Goal: Task Accomplishment & Management: Use online tool/utility

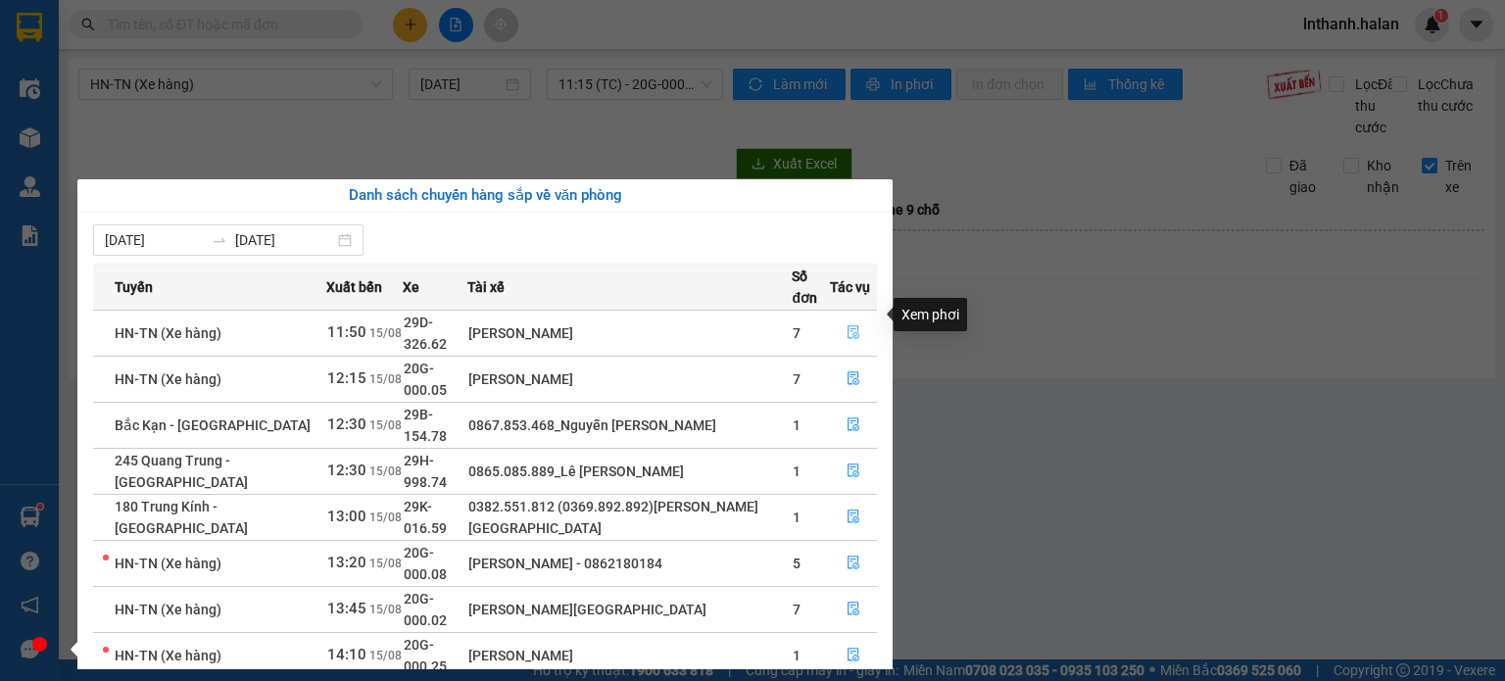
click at [859, 325] on icon "file-done" at bounding box center [854, 332] width 14 height 14
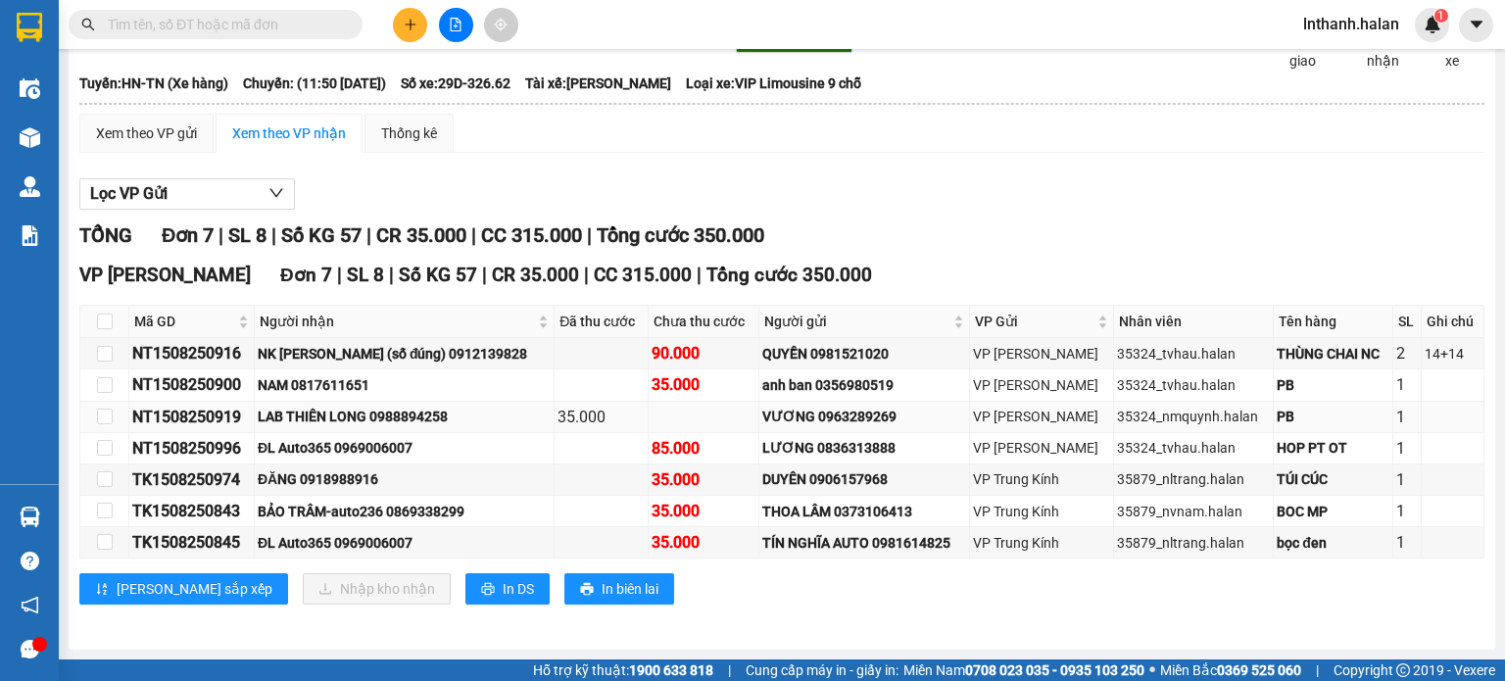
scroll to position [145, 0]
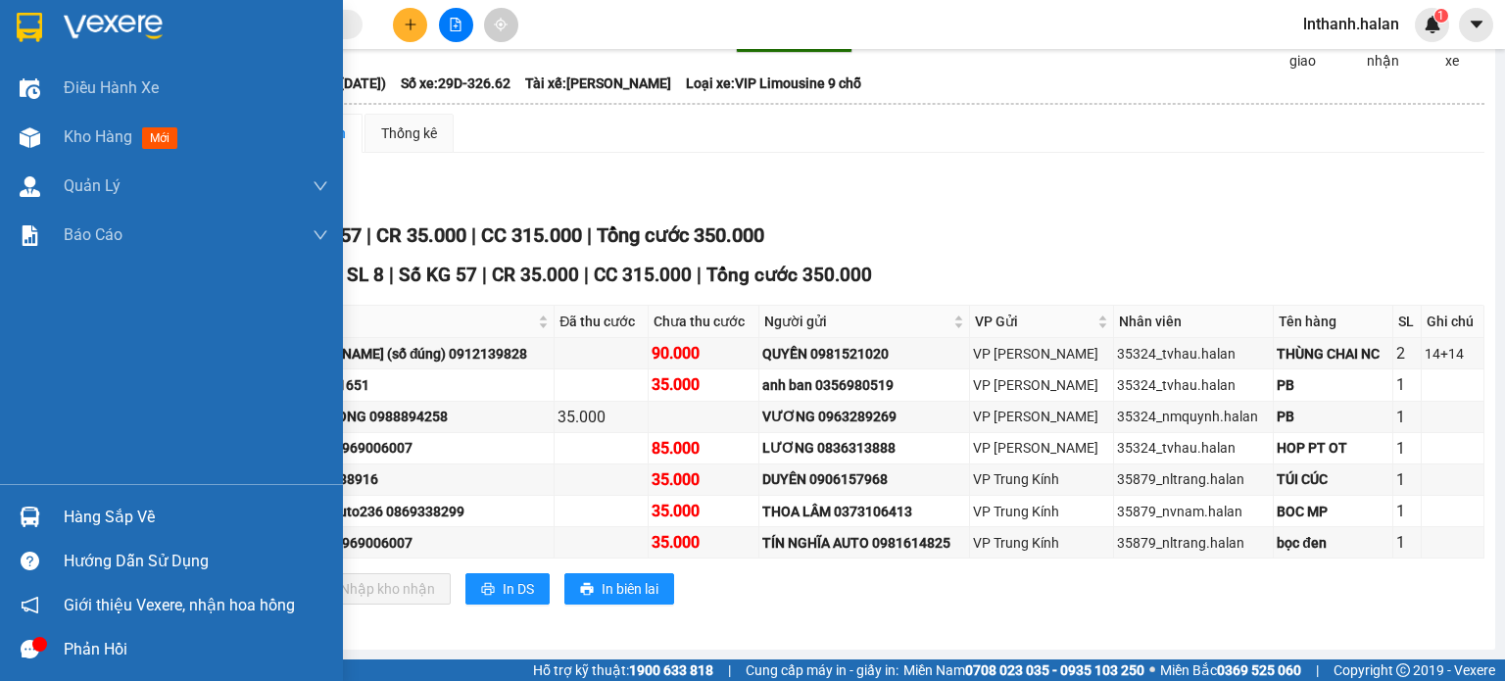
click at [28, 513] on img at bounding box center [30, 517] width 21 height 21
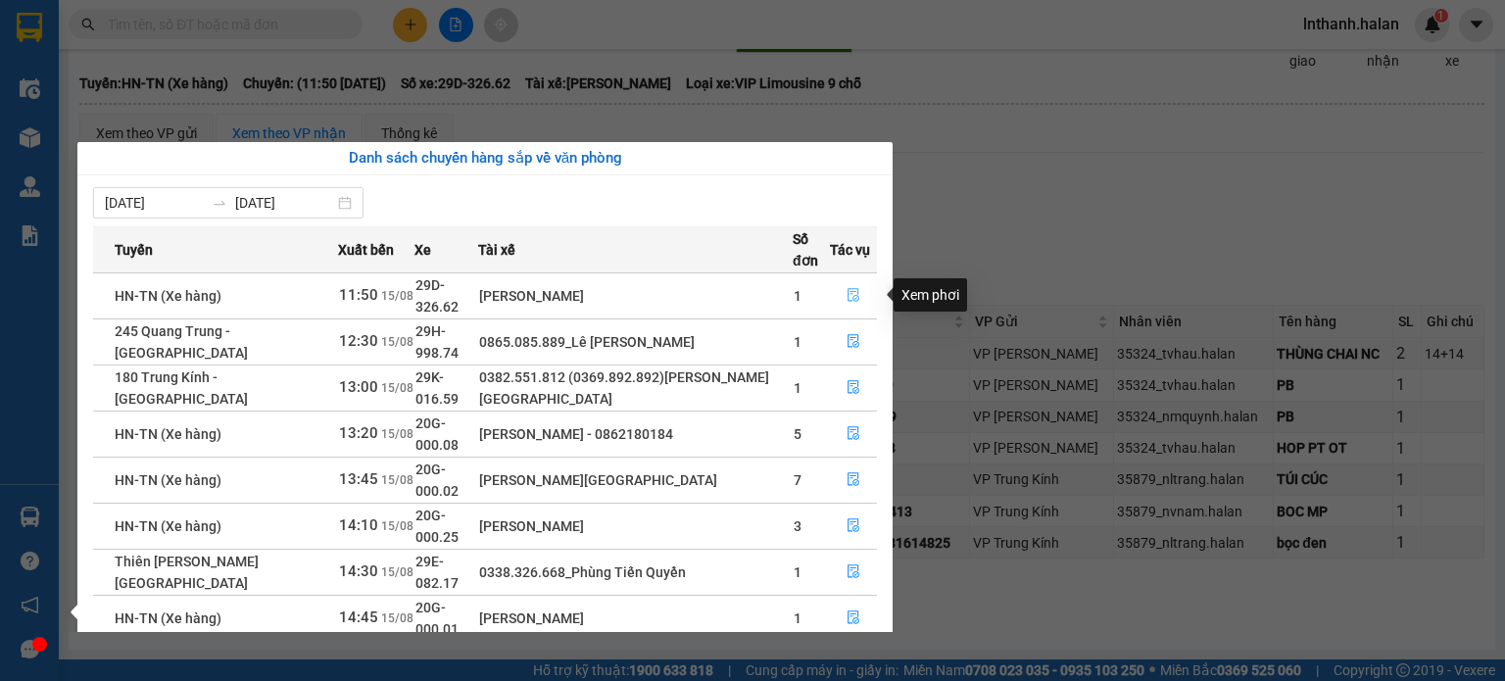
click at [862, 297] on button "button" at bounding box center [853, 295] width 45 height 31
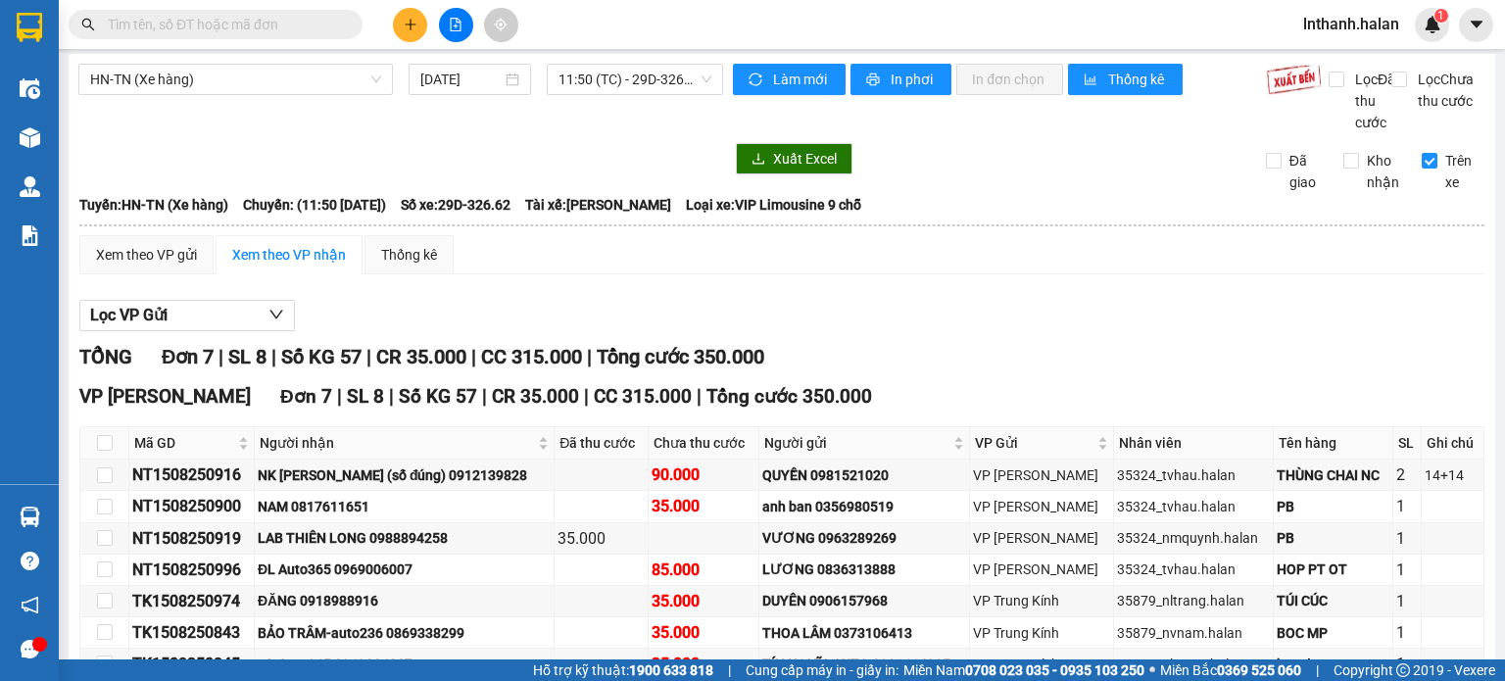
scroll to position [0, 0]
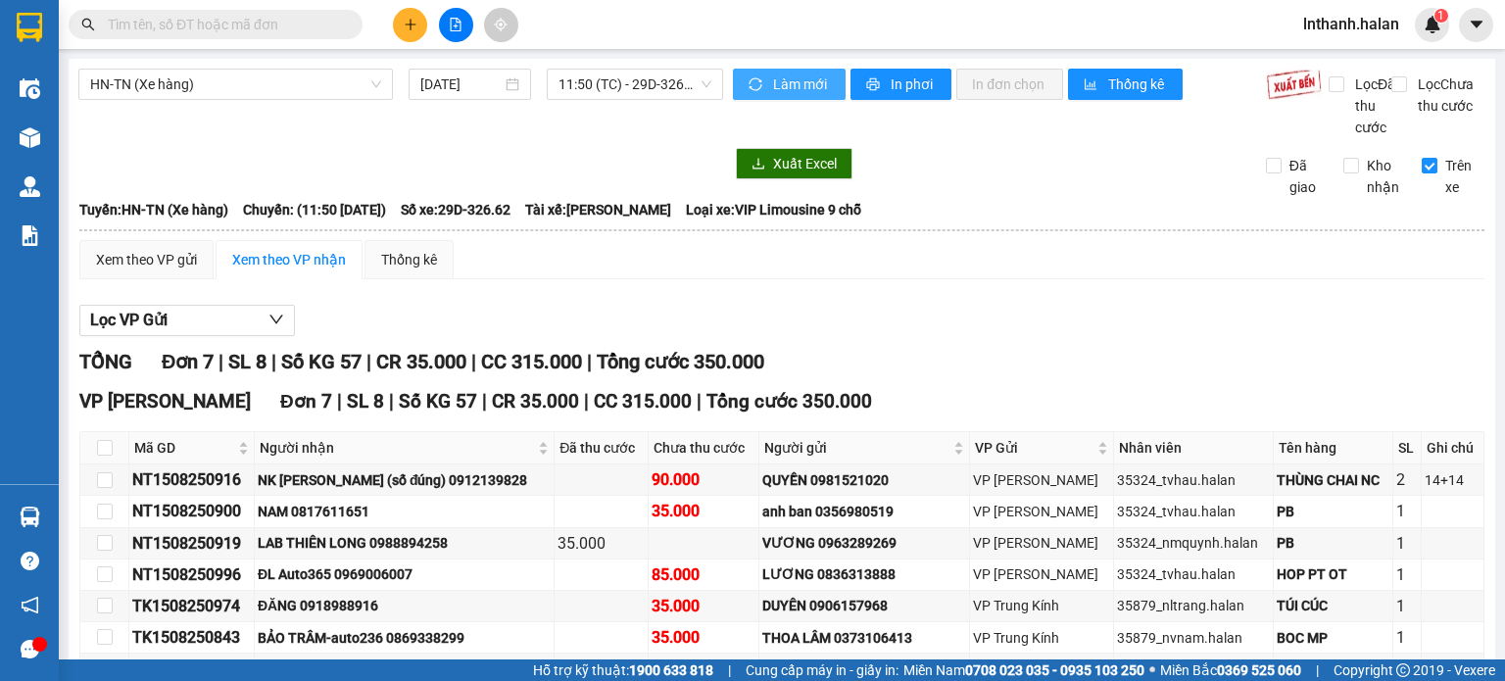
click at [797, 73] on span "Làm mới" at bounding box center [801, 84] width 57 height 22
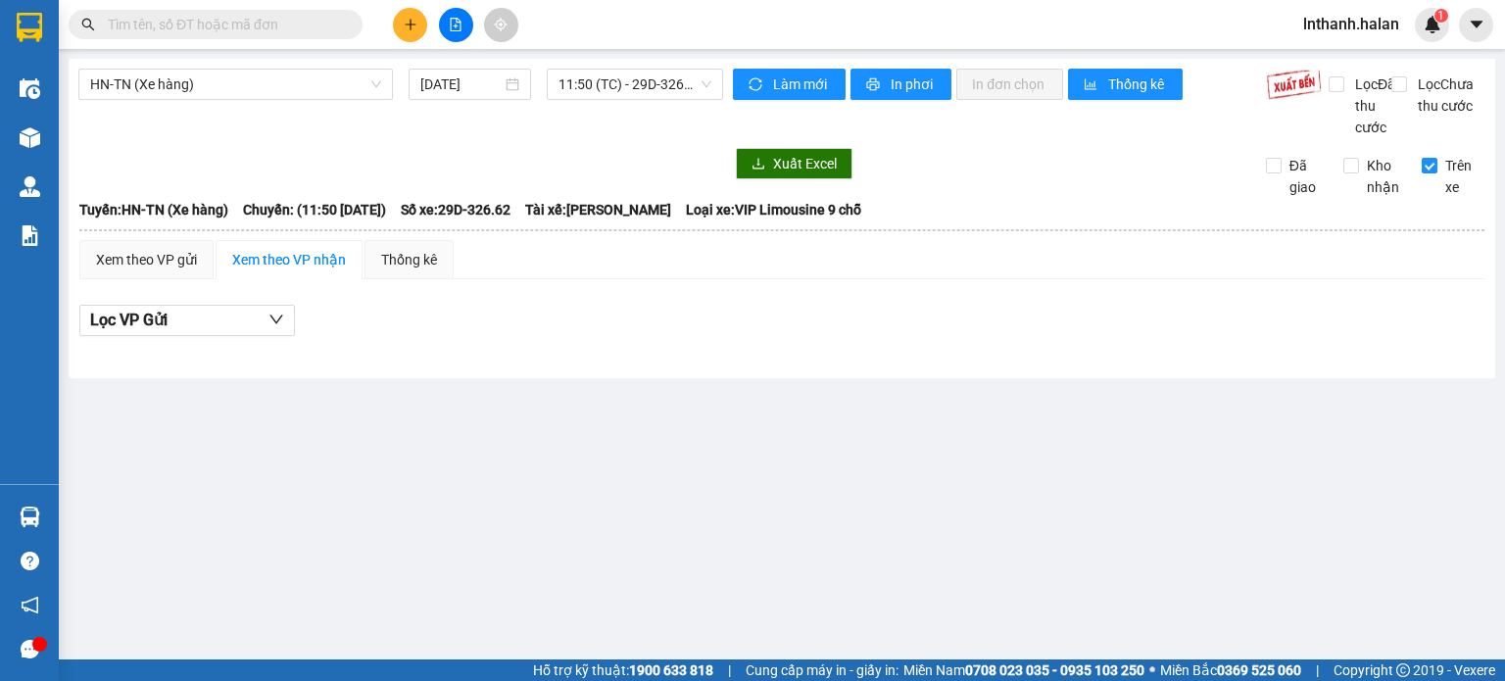
click at [38, 522] on img at bounding box center [30, 517] width 21 height 21
click at [1084, 334] on section "Kết quả tìm kiếm ( 0 ) Bộ lọc No Data lnthanh.halan 1 Điều hành xe Kho hàng mới…" at bounding box center [752, 340] width 1505 height 681
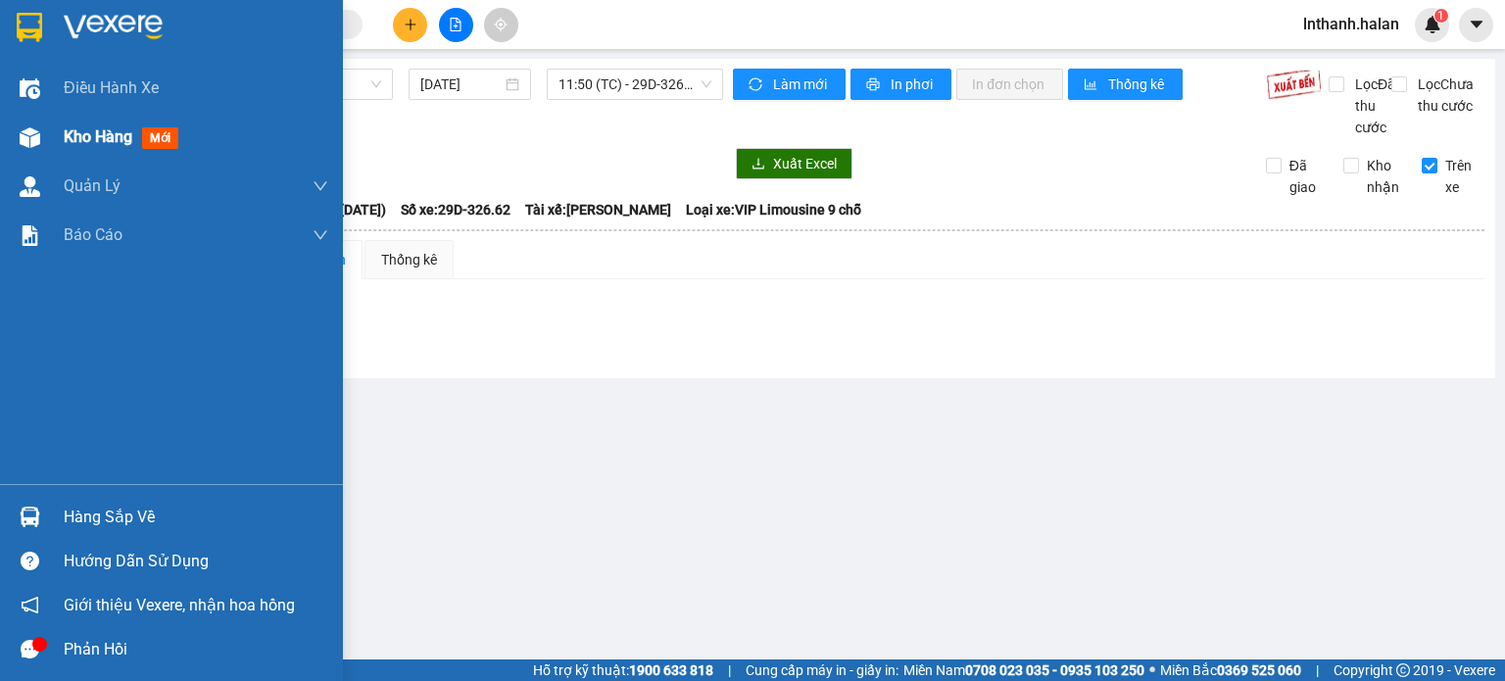
click at [34, 136] on img at bounding box center [30, 137] width 21 height 21
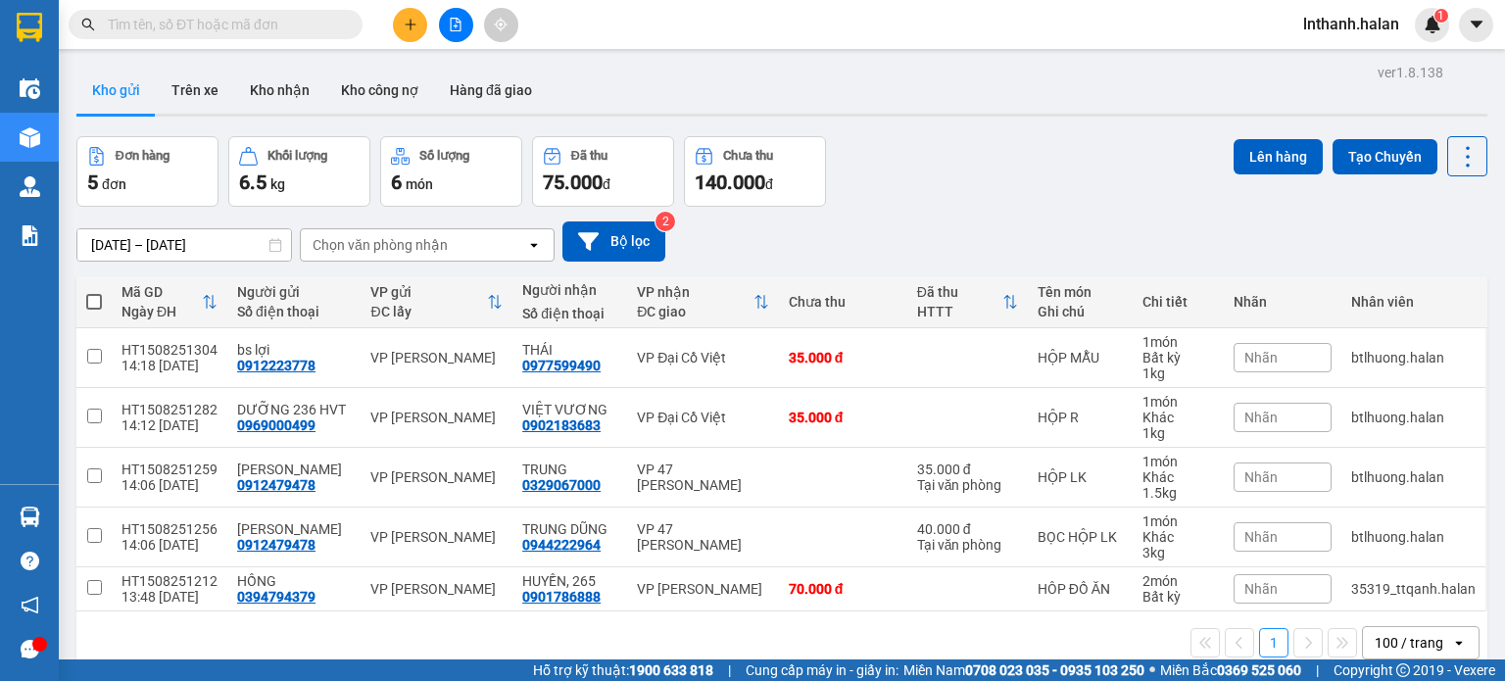
click at [402, 241] on div "Chọn văn phòng nhận" at bounding box center [380, 245] width 135 height 20
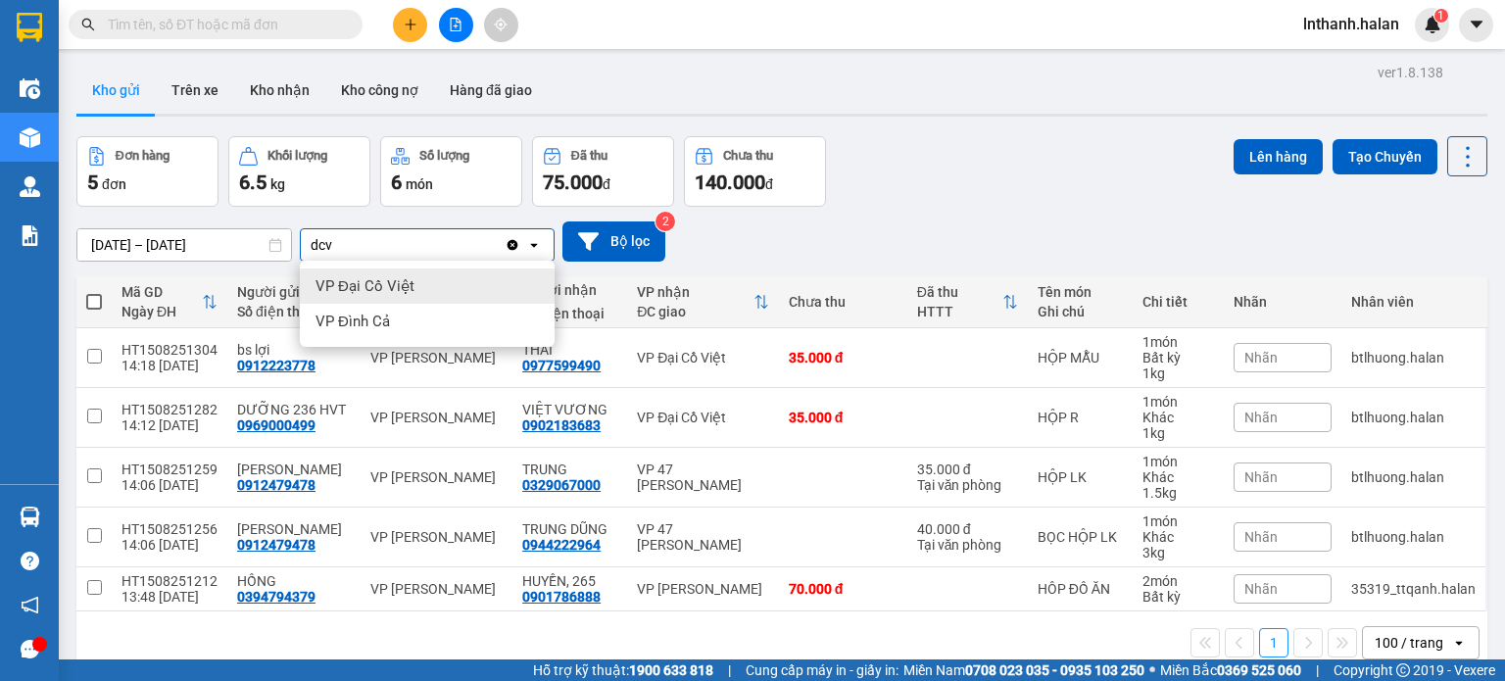
type input "dcv"
click at [396, 289] on span "VP Đại Cồ Việt" at bounding box center [364, 286] width 99 height 20
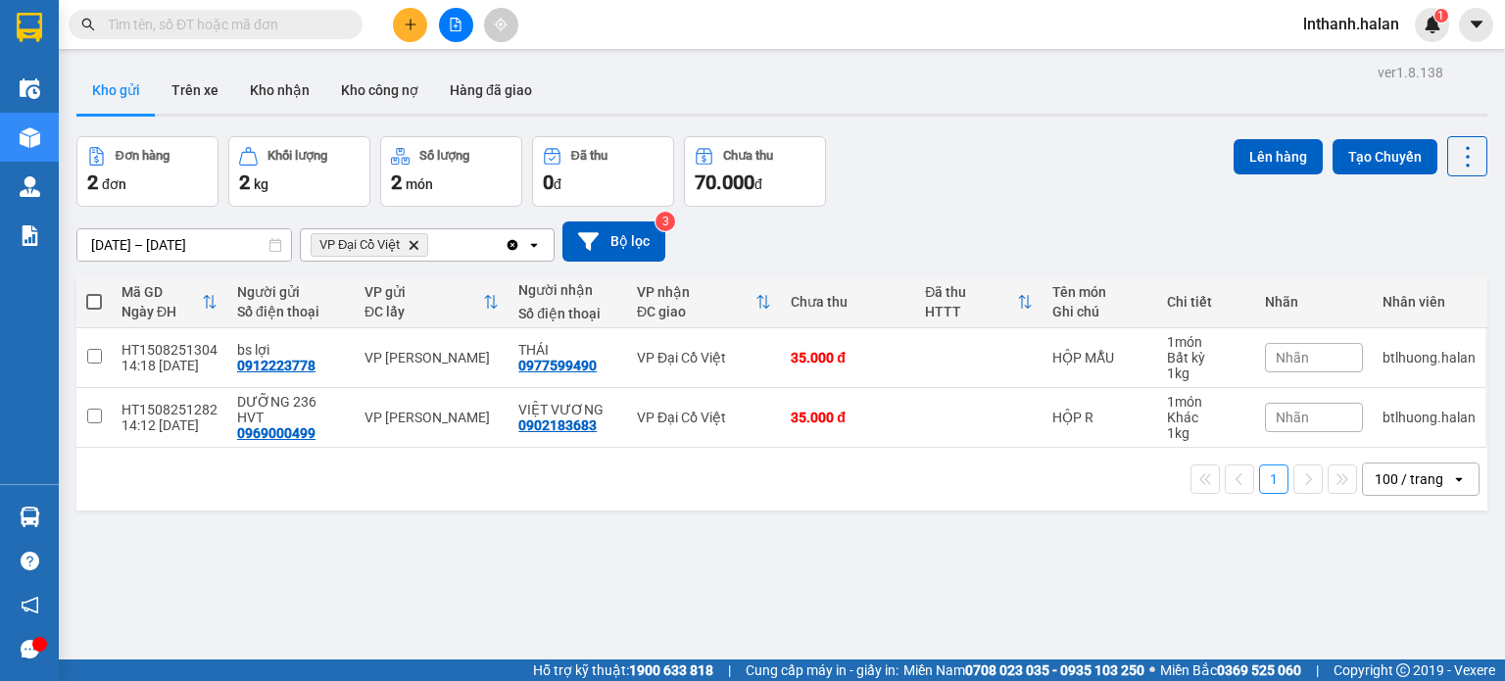
click at [93, 301] on span at bounding box center [94, 302] width 16 height 16
click at [94, 292] on input "checkbox" at bounding box center [94, 292] width 0 height 0
checkbox input "true"
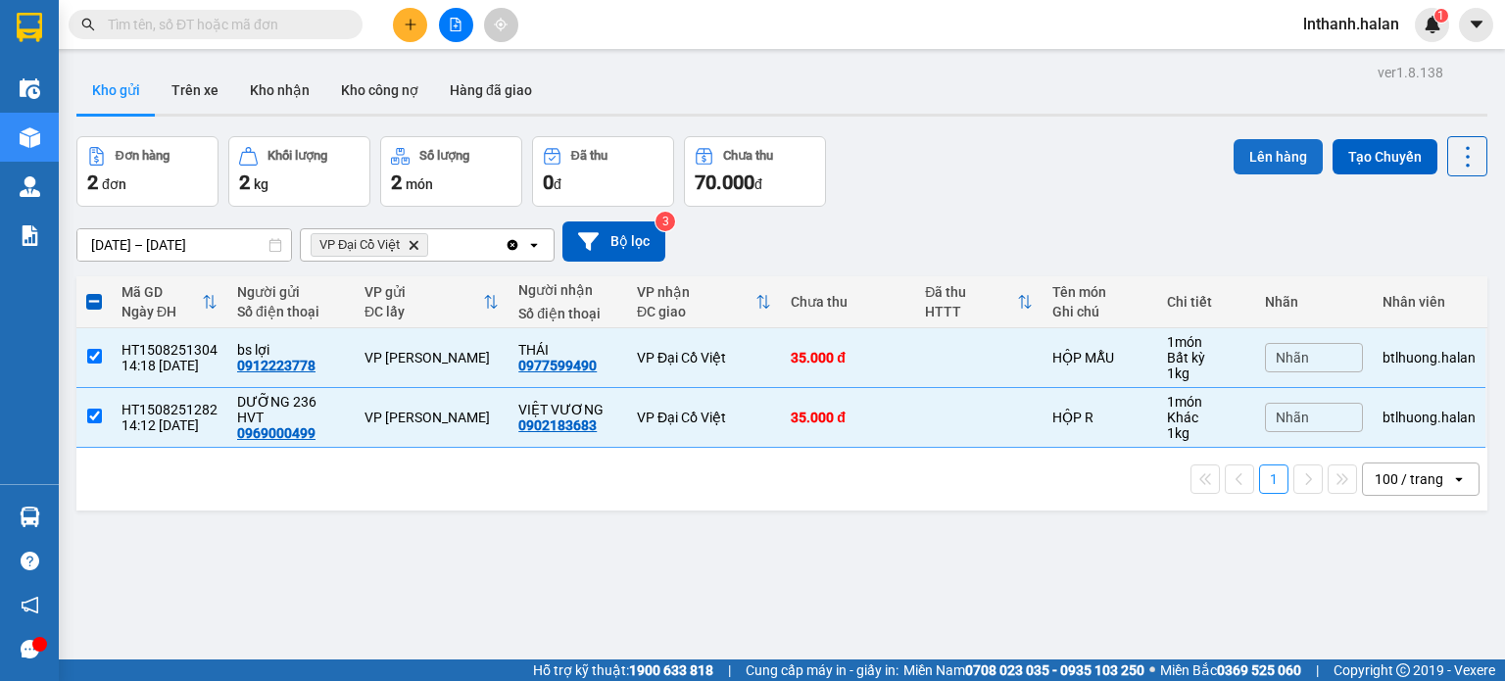
click at [1262, 144] on button "Lên hàng" at bounding box center [1278, 156] width 89 height 35
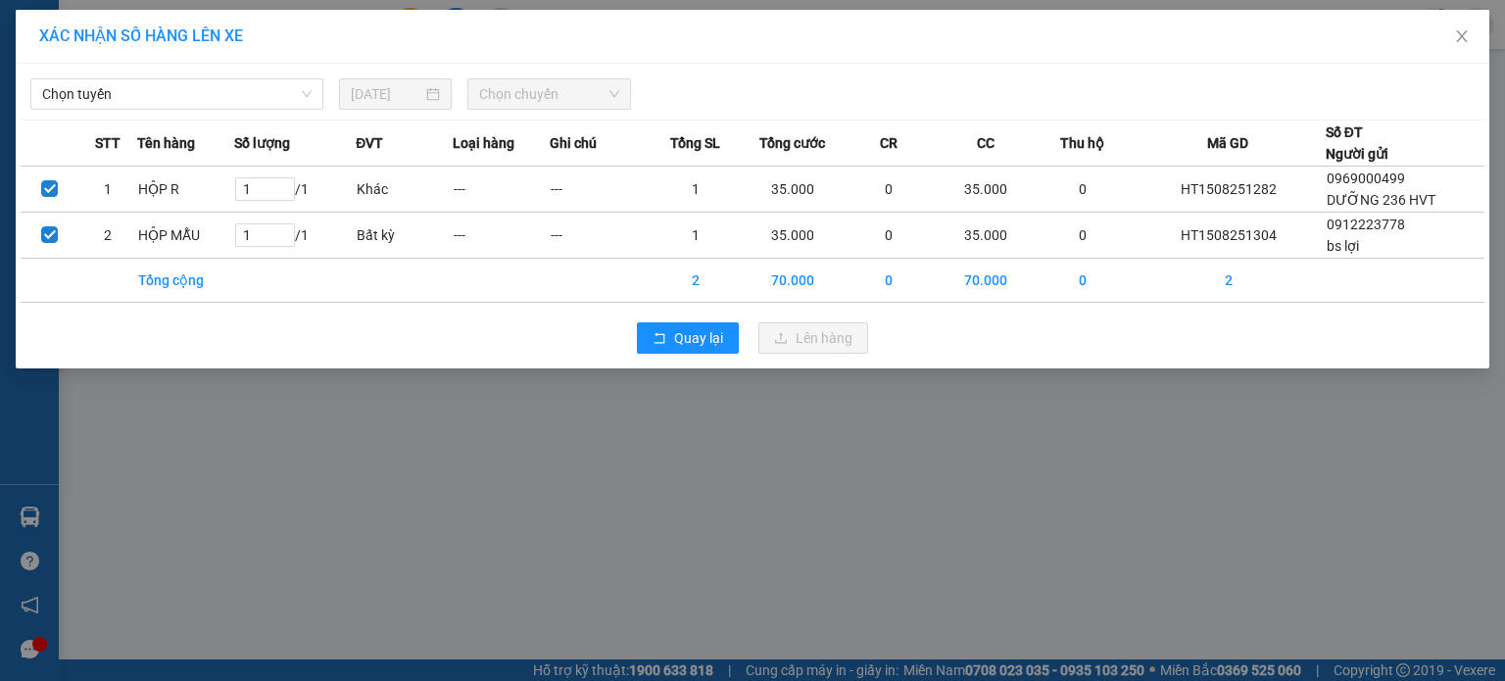
click at [235, 118] on div "Chọn tuyến 15/08/2025 Chọn chuyến STT Tên hàng Số lượng ĐVT Loại hàng Ghi chú T…" at bounding box center [753, 216] width 1474 height 305
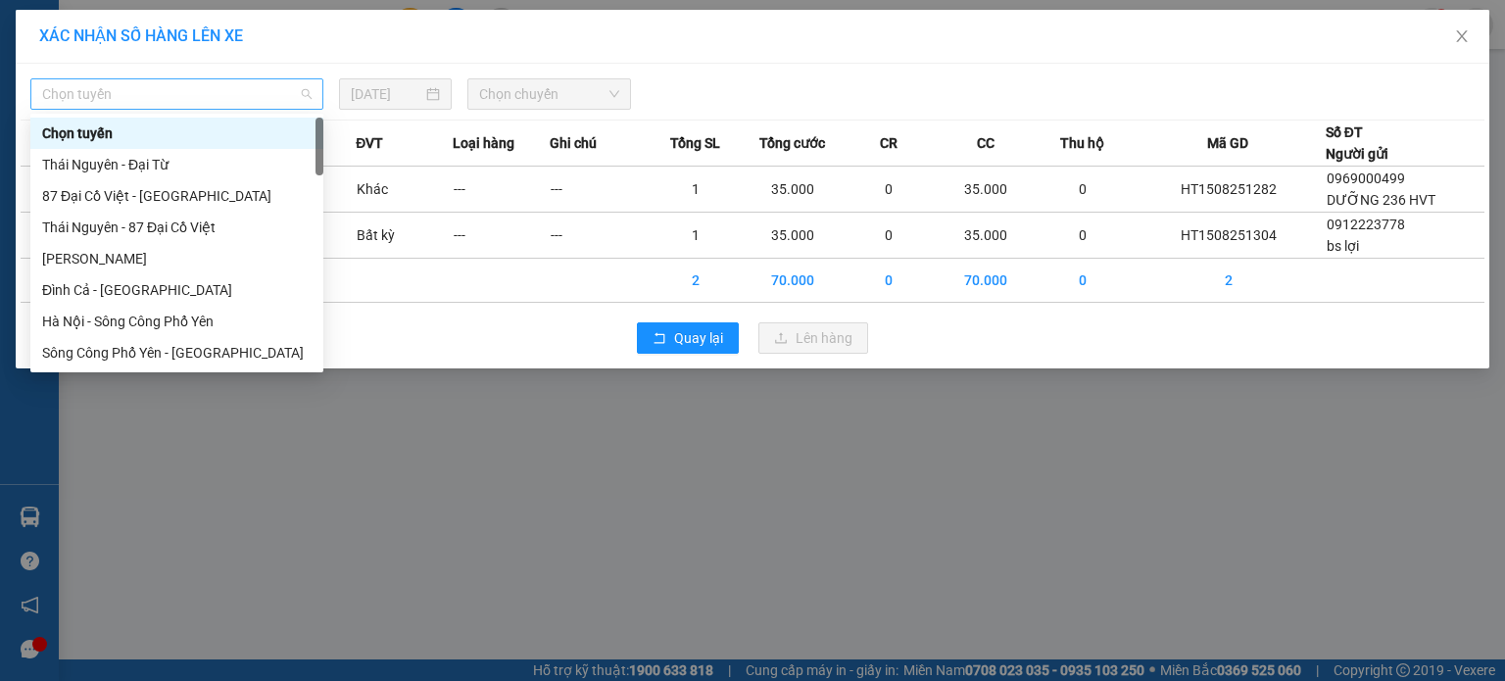
click at [247, 103] on span "Chọn tuyến" at bounding box center [176, 93] width 269 height 29
type input "87"
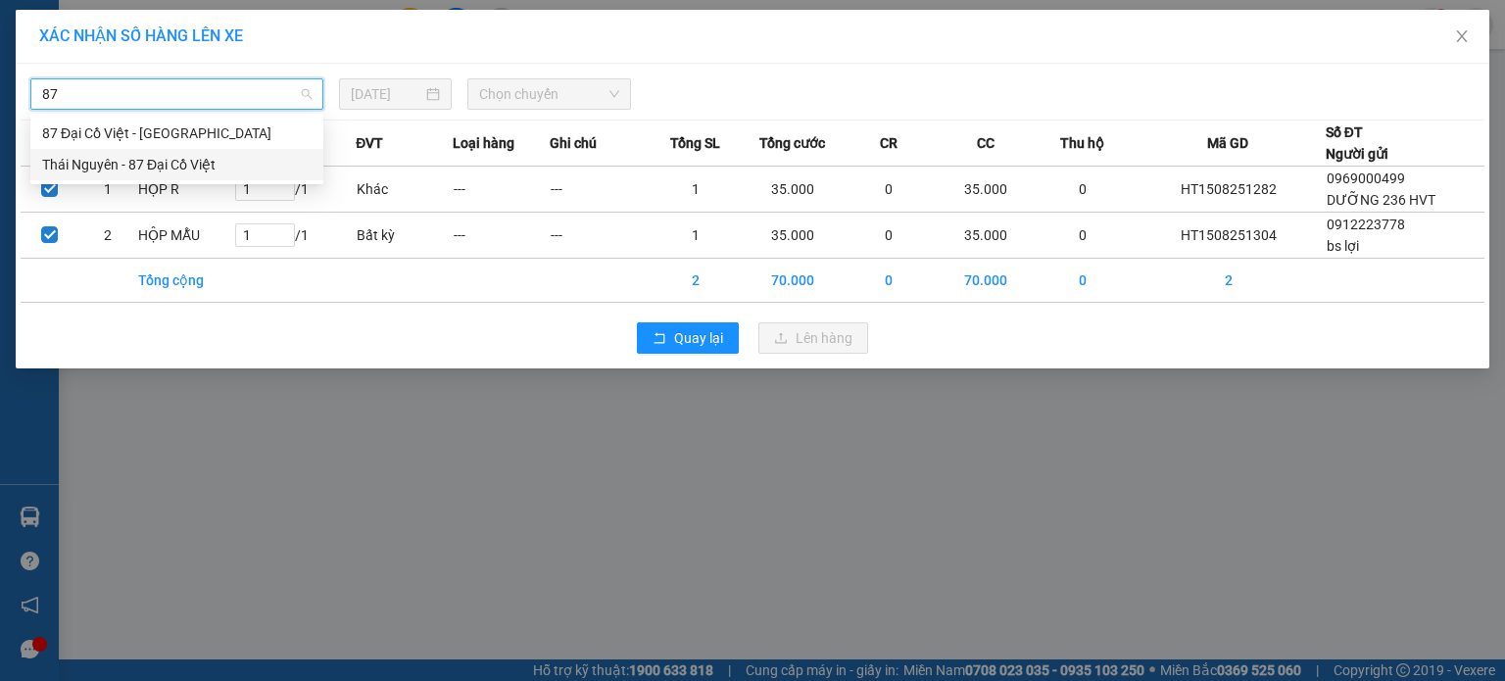
click at [192, 157] on div "Thái Nguyên - 87 Đại Cồ Việt" at bounding box center [176, 165] width 269 height 22
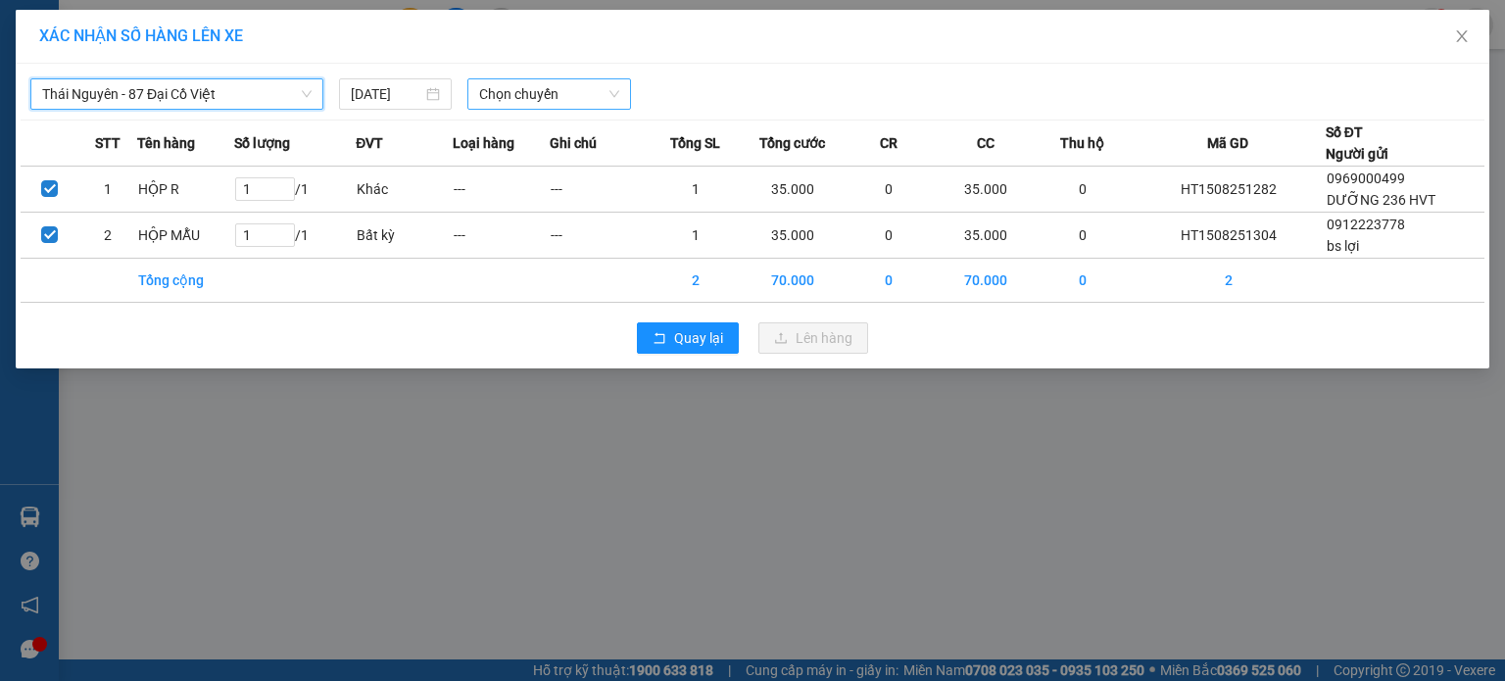
click at [511, 93] on span "Chọn chuyến" at bounding box center [549, 93] width 141 height 29
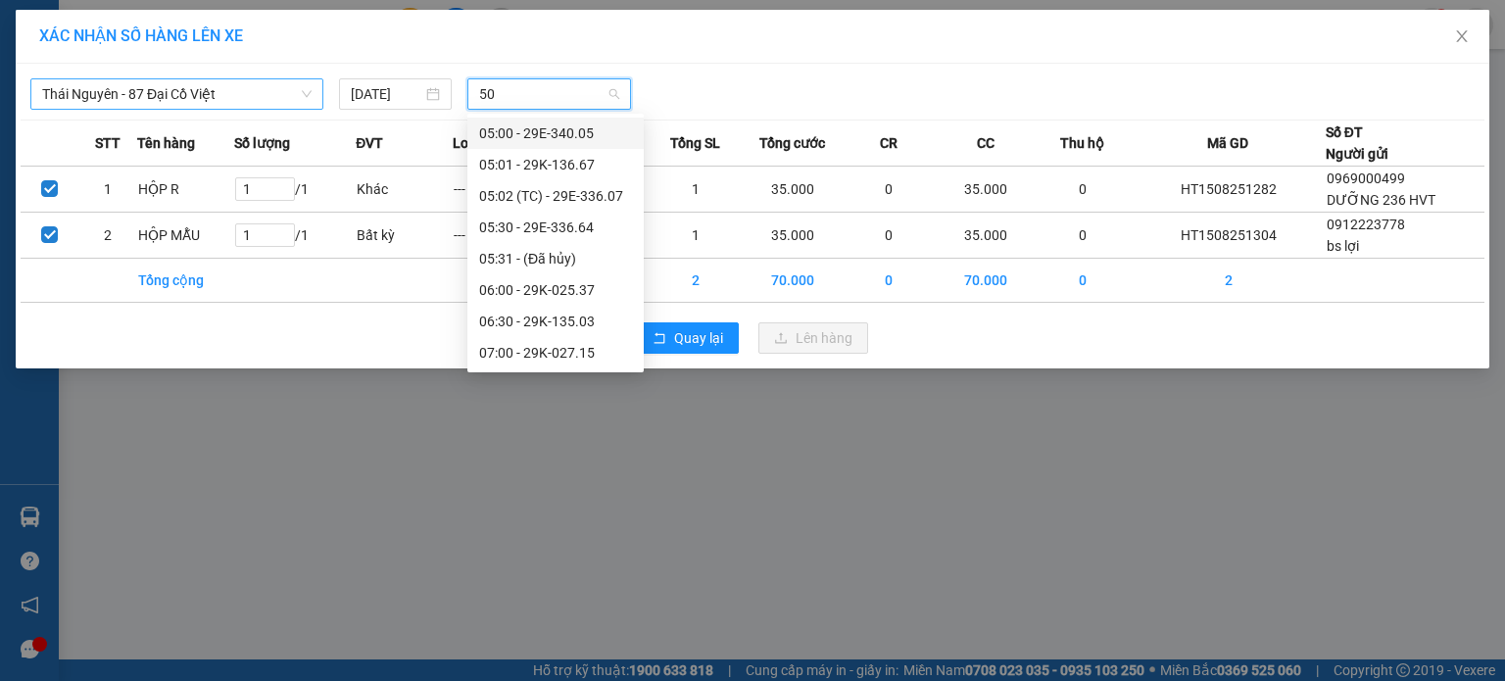
type input "503"
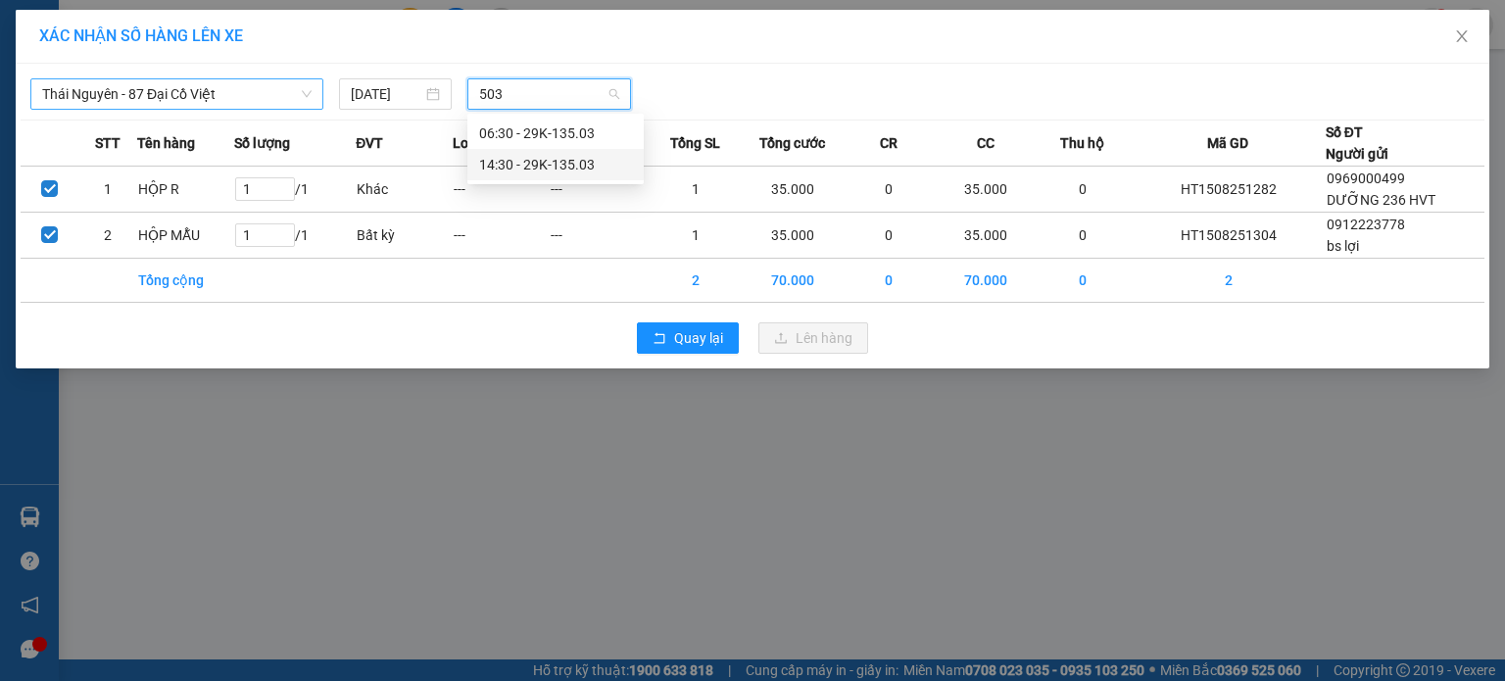
click at [542, 167] on div "14:30 - 29K-135.03" at bounding box center [555, 165] width 153 height 22
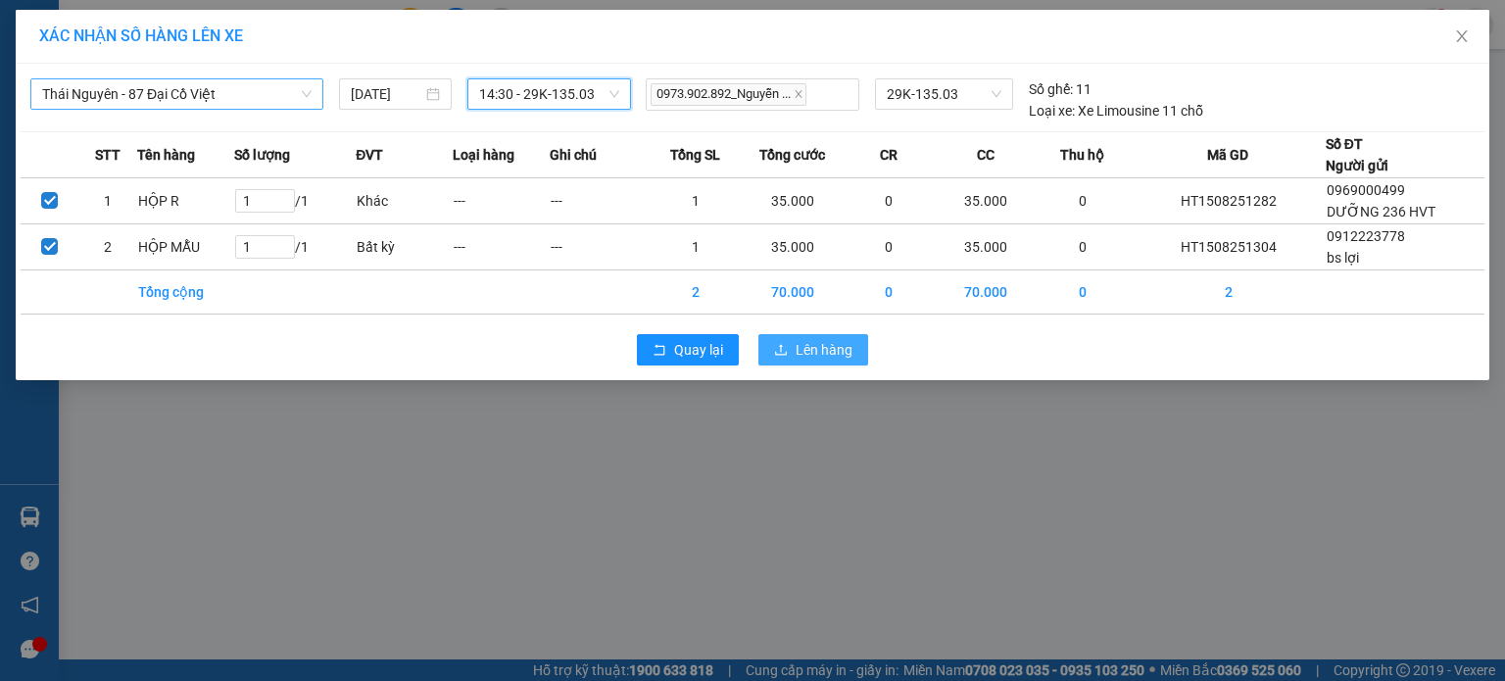
click at [820, 339] on span "Lên hàng" at bounding box center [824, 350] width 57 height 22
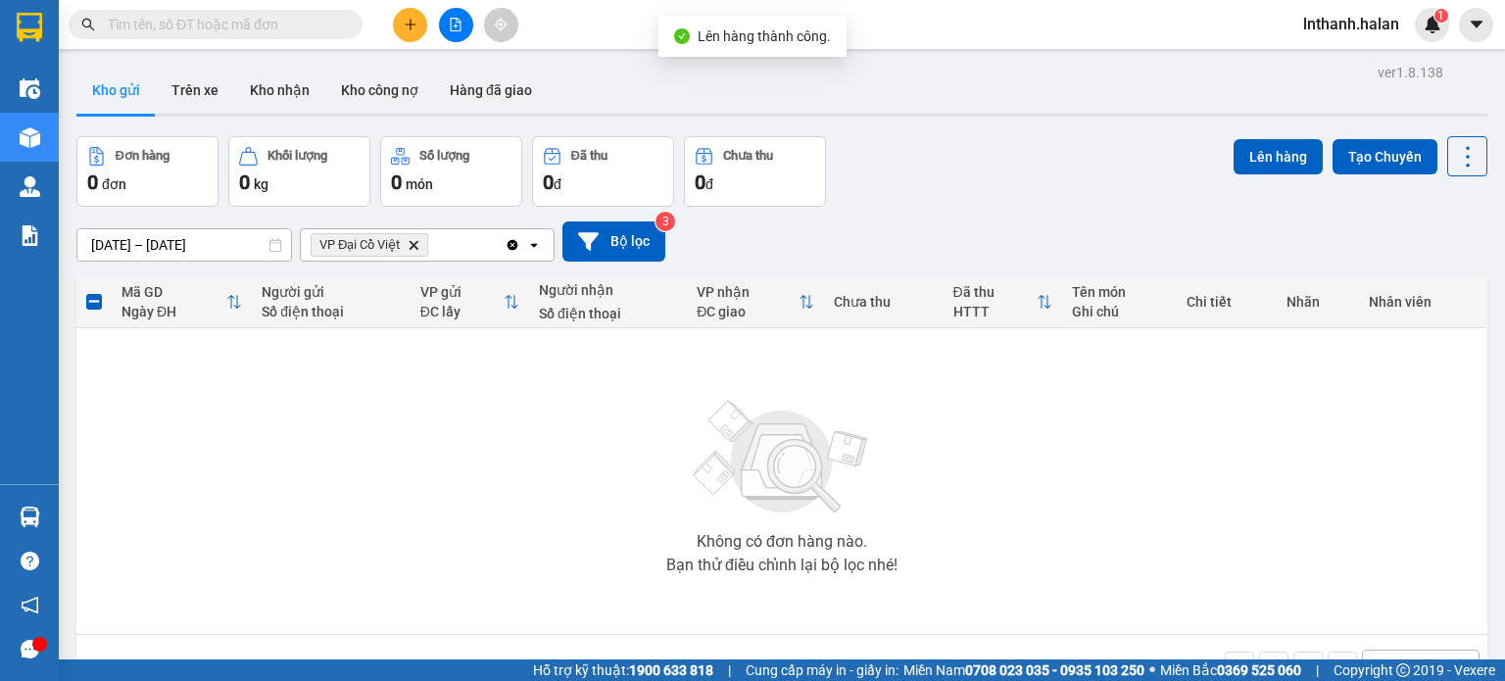
click at [506, 243] on icon "Clear all" at bounding box center [513, 245] width 16 height 16
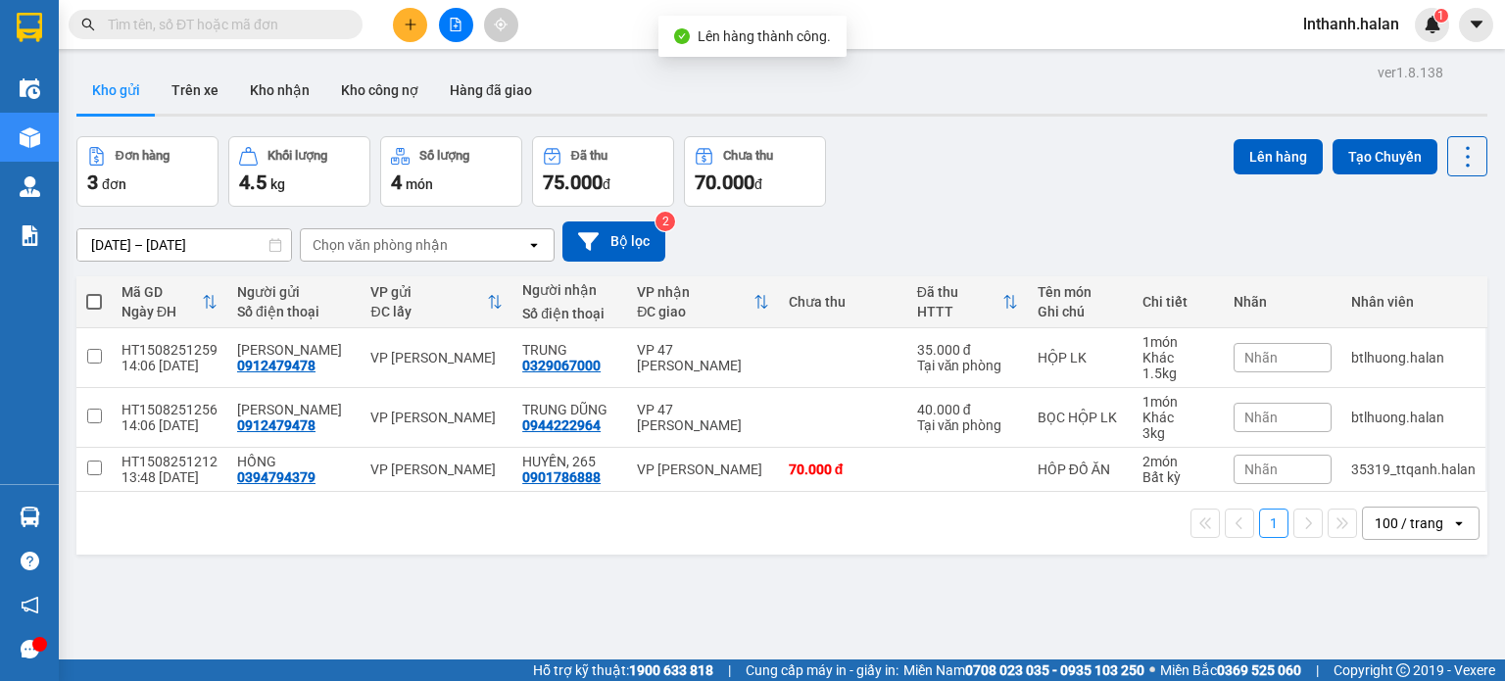
click at [1178, 170] on div "Đơn hàng 3 đơn Khối lượng 4.5 kg Số lượng 4 món Đã thu 75.000 đ Chưa thu 70.000…" at bounding box center [781, 171] width 1411 height 71
click at [1454, 158] on icon at bounding box center [1467, 156] width 27 height 27
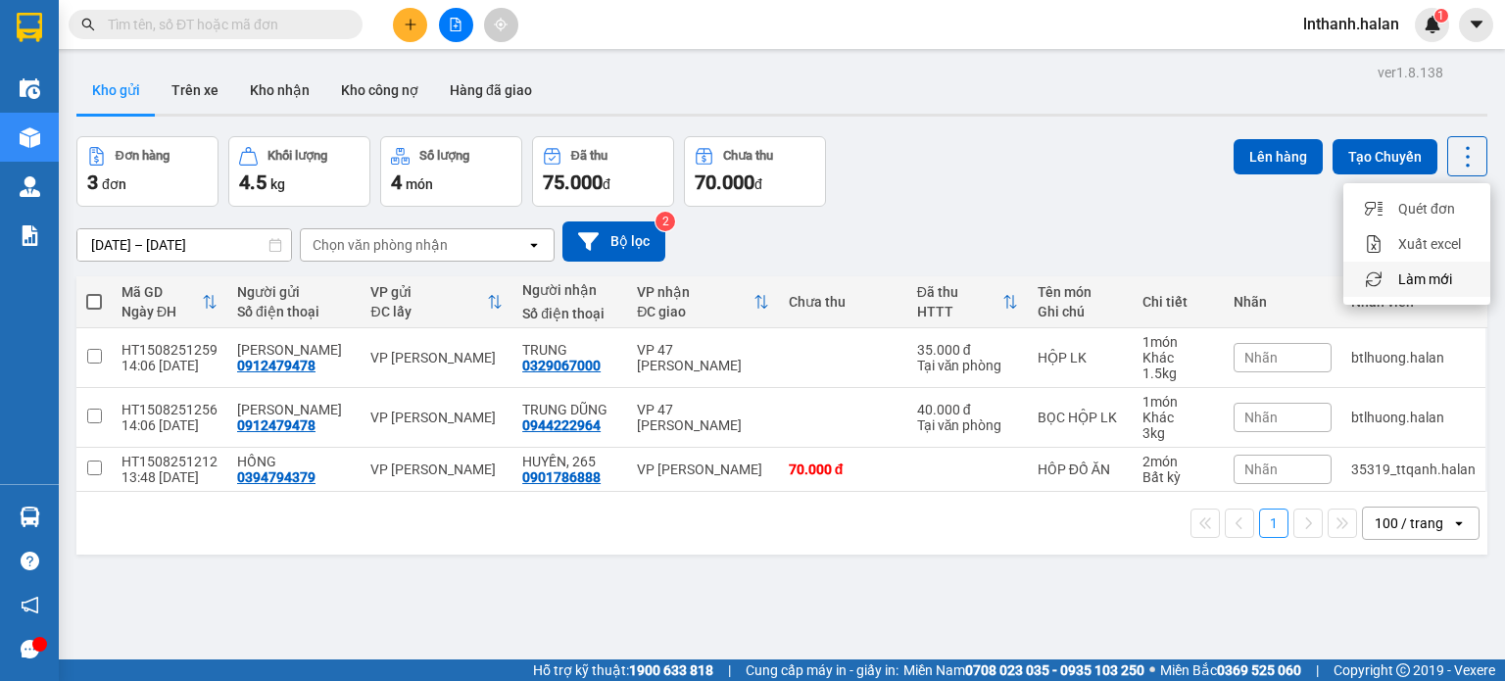
click at [1418, 284] on span "Làm mới" at bounding box center [1425, 279] width 54 height 20
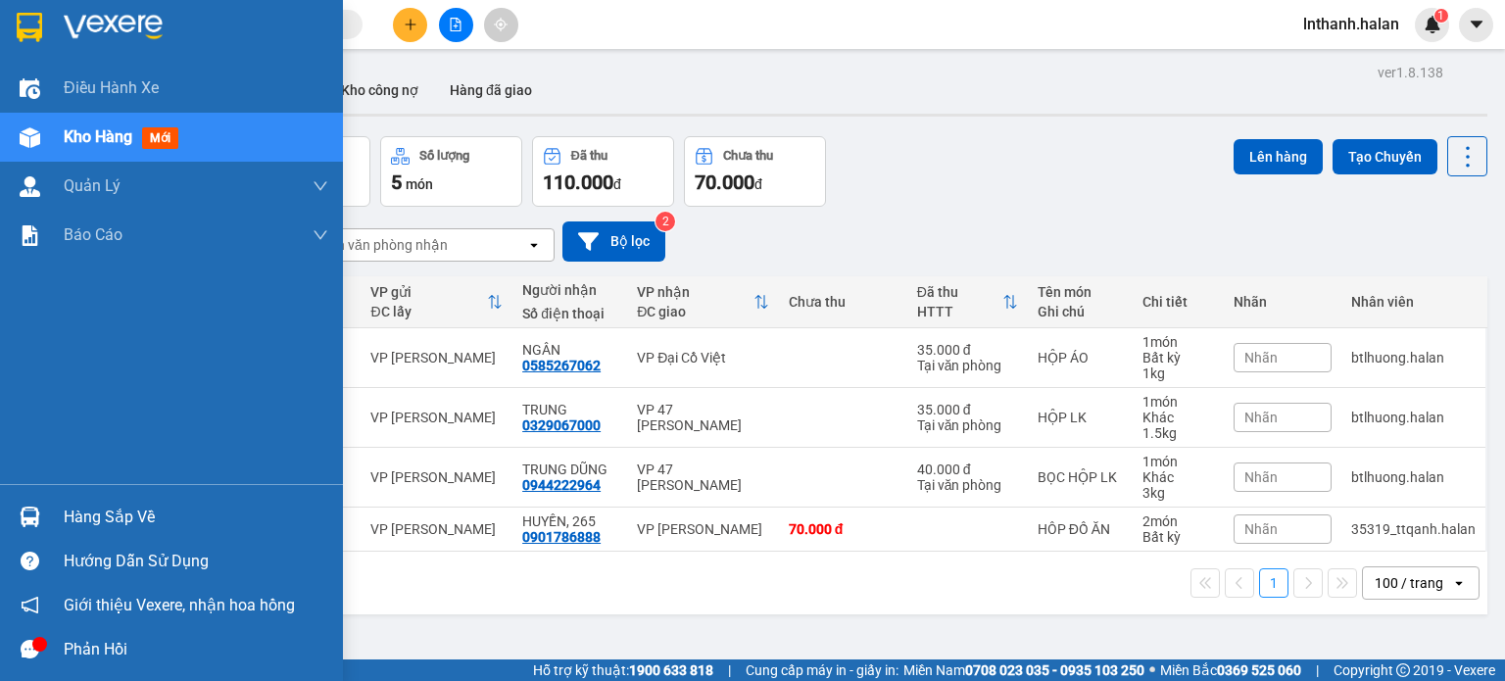
click at [13, 509] on div at bounding box center [30, 517] width 34 height 34
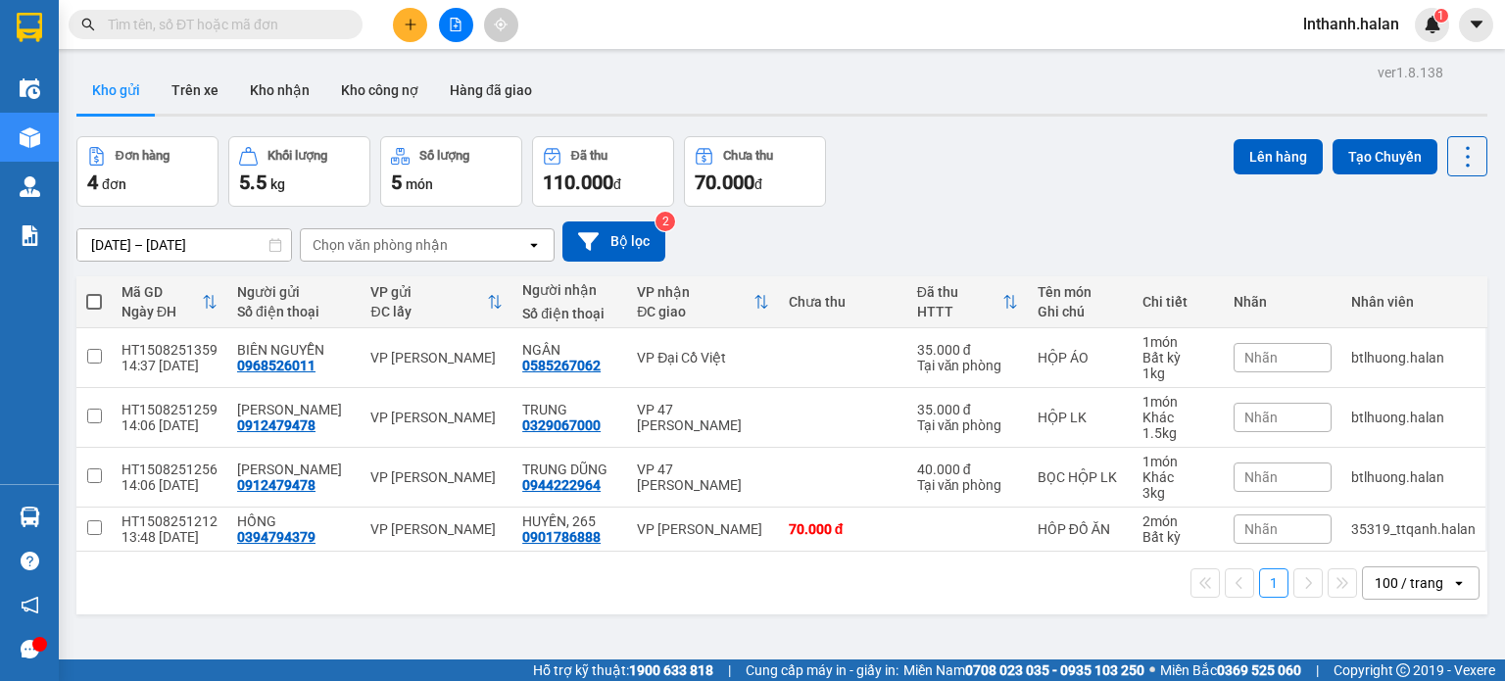
click at [1003, 160] on section "Kết quả tìm kiếm ( 0 ) Bộ lọc No Data lnthanh.halan 1 Điều hành xe Kho hàng mới…" at bounding box center [752, 340] width 1505 height 681
click at [242, 30] on input "text" at bounding box center [223, 25] width 231 height 22
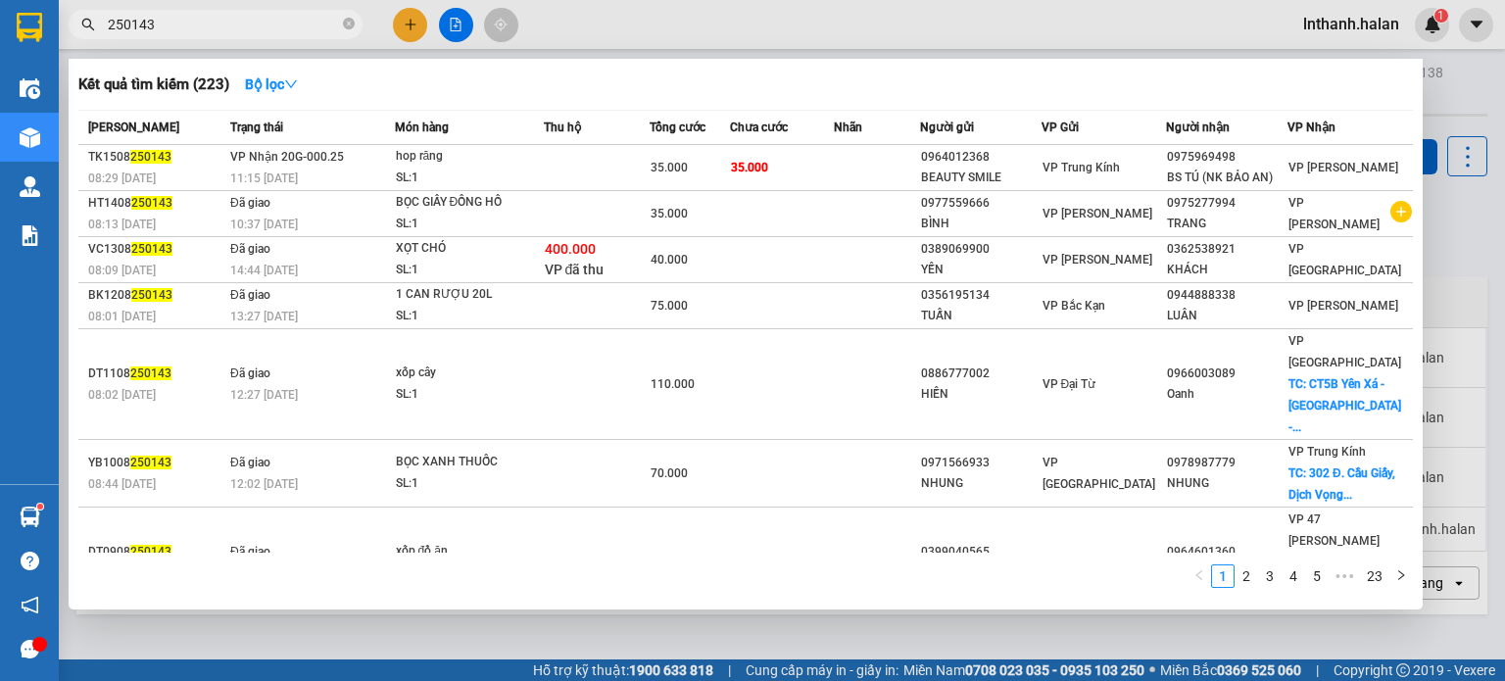
type input "250143"
drag, startPoint x: 666, startPoint y: 30, endPoint x: 701, endPoint y: 35, distance: 34.6
click at [666, 30] on div at bounding box center [752, 340] width 1505 height 681
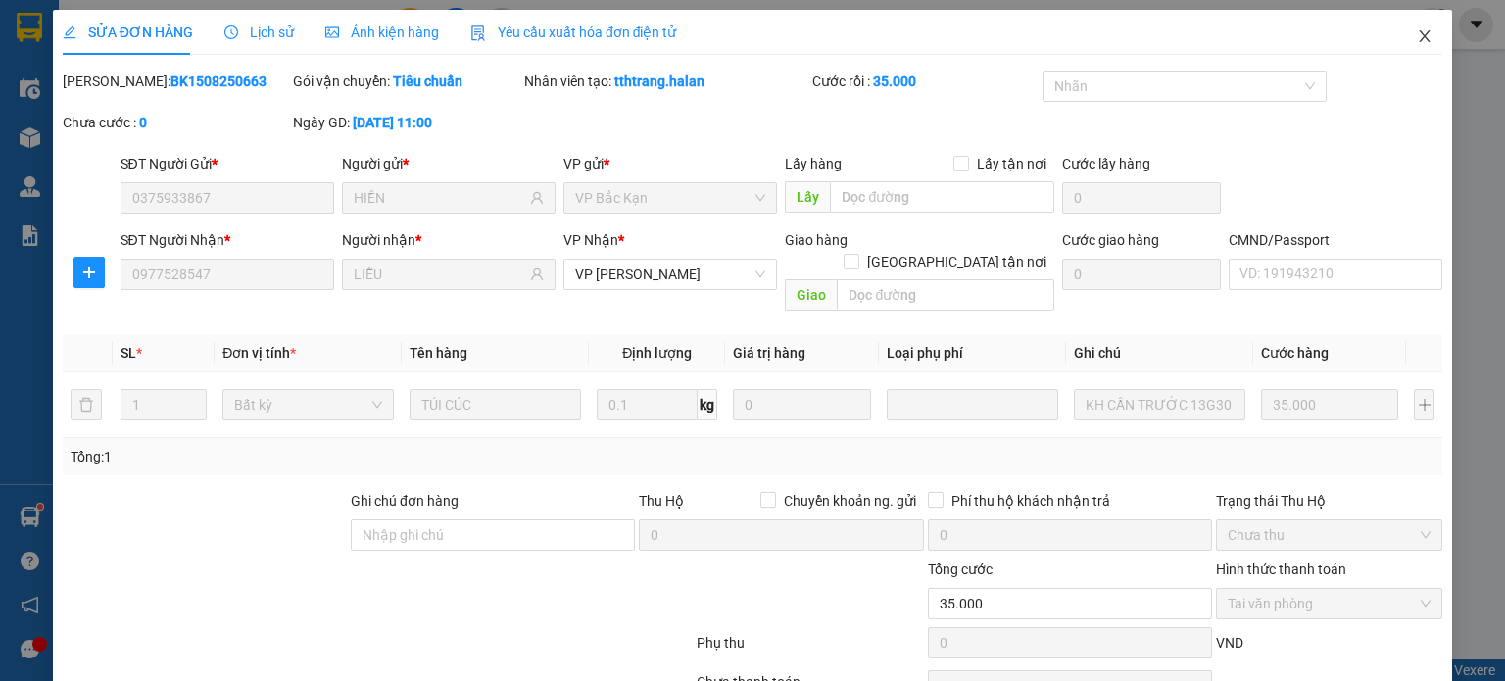
click at [1419, 49] on span "Close" at bounding box center [1424, 37] width 55 height 55
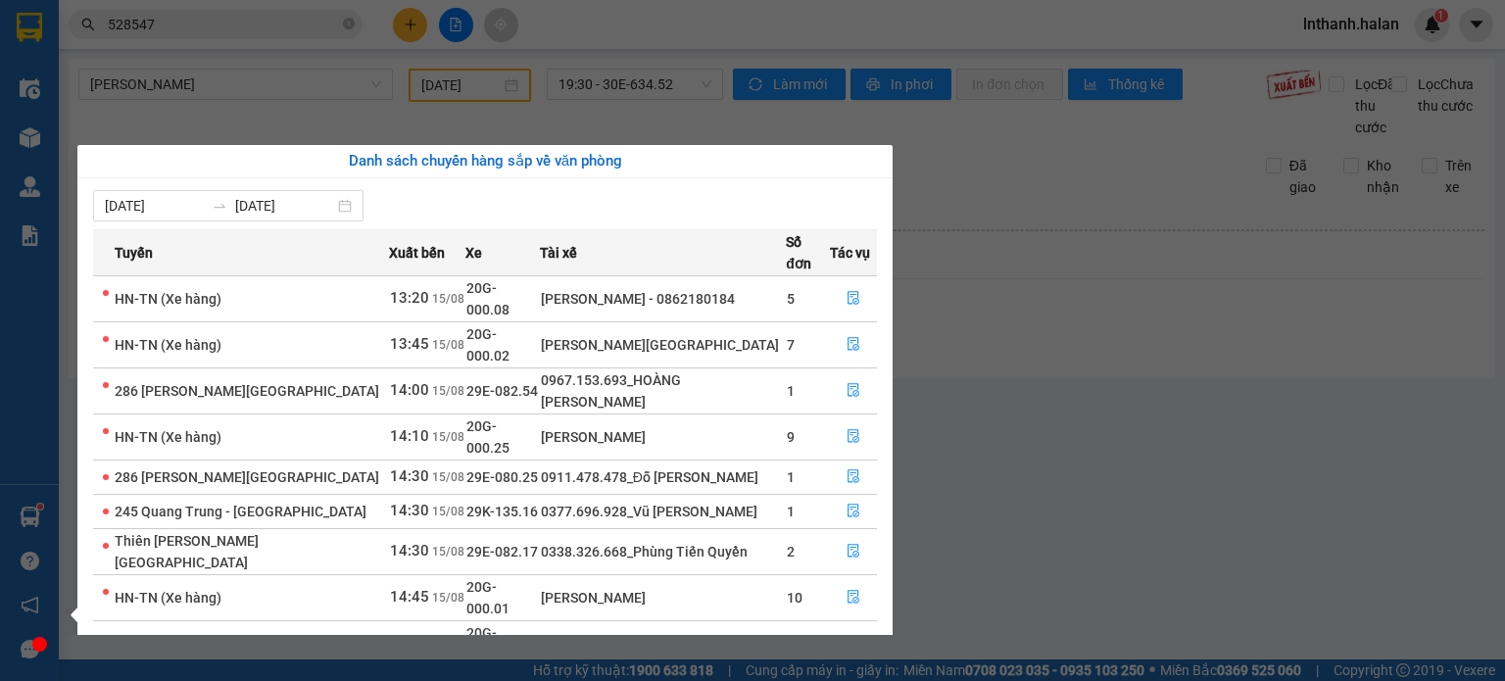
click at [1055, 385] on section "Kết quả tìm kiếm ( 38 ) Bộ lọc Mã ĐH Trạng thái Món hàng Thu hộ Tổng cước Chưa …" at bounding box center [752, 340] width 1505 height 681
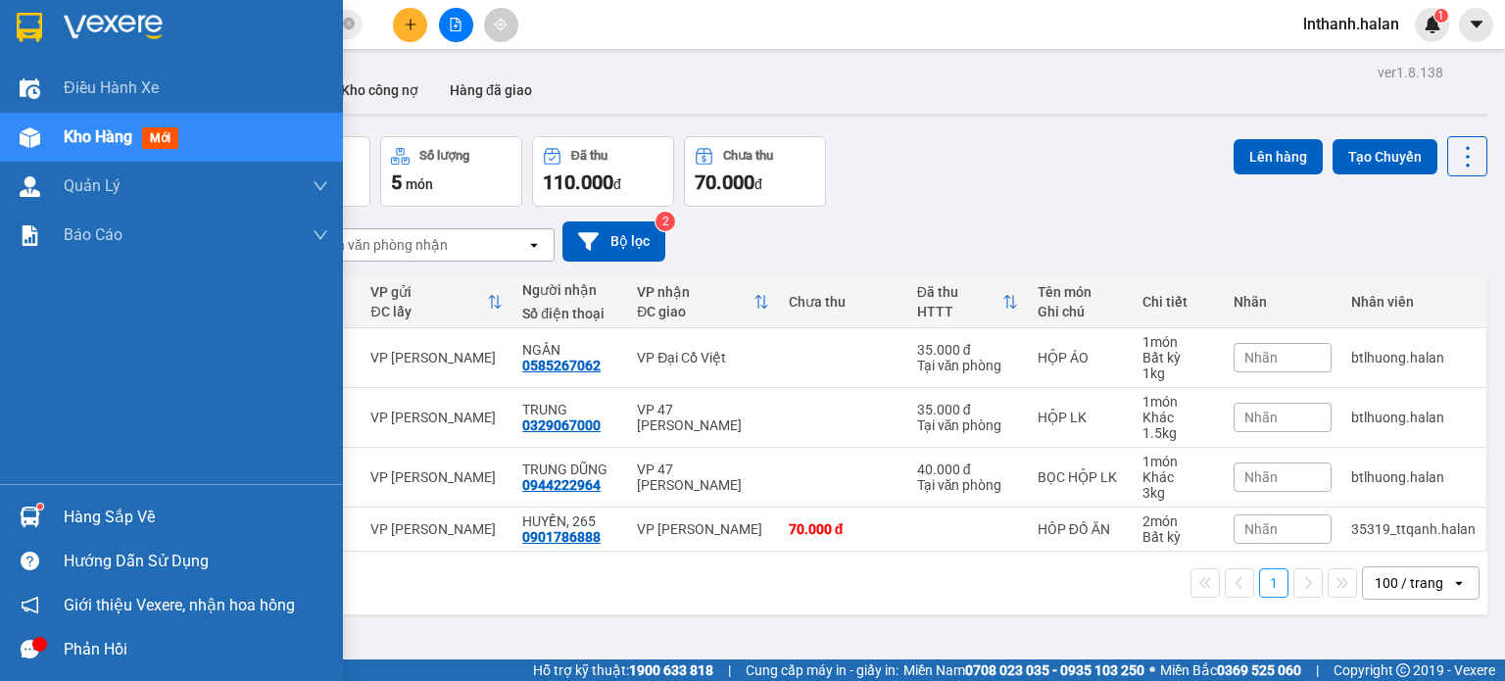
click at [47, 509] on div "Hàng sắp về" at bounding box center [171, 517] width 343 height 44
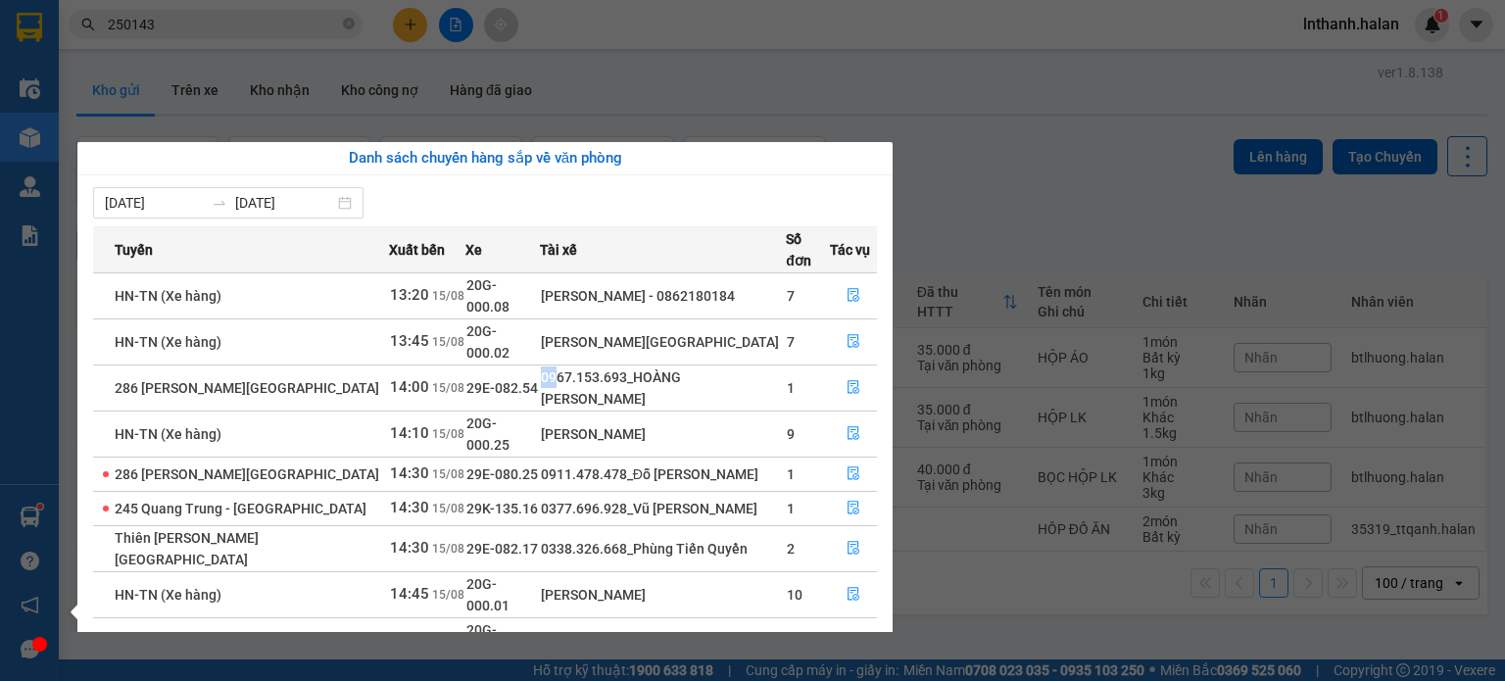
click at [559, 364] on tr "286 Nguyễn Trãi - Thái Nguyên 14:00 15/08 29E-082.54 0967.153.693_HOÀNG MINH ĐỨ…" at bounding box center [485, 387] width 784 height 46
click at [551, 463] on div "0911.478.478_Đỗ [PERSON_NAME]" at bounding box center [663, 474] width 245 height 22
click at [1066, 188] on section "Kết quả tìm kiếm ( 223 ) Bộ lọc Mã ĐH Trạng thái Món hàng Thu hộ Tổng cước Chưa…" at bounding box center [752, 340] width 1505 height 681
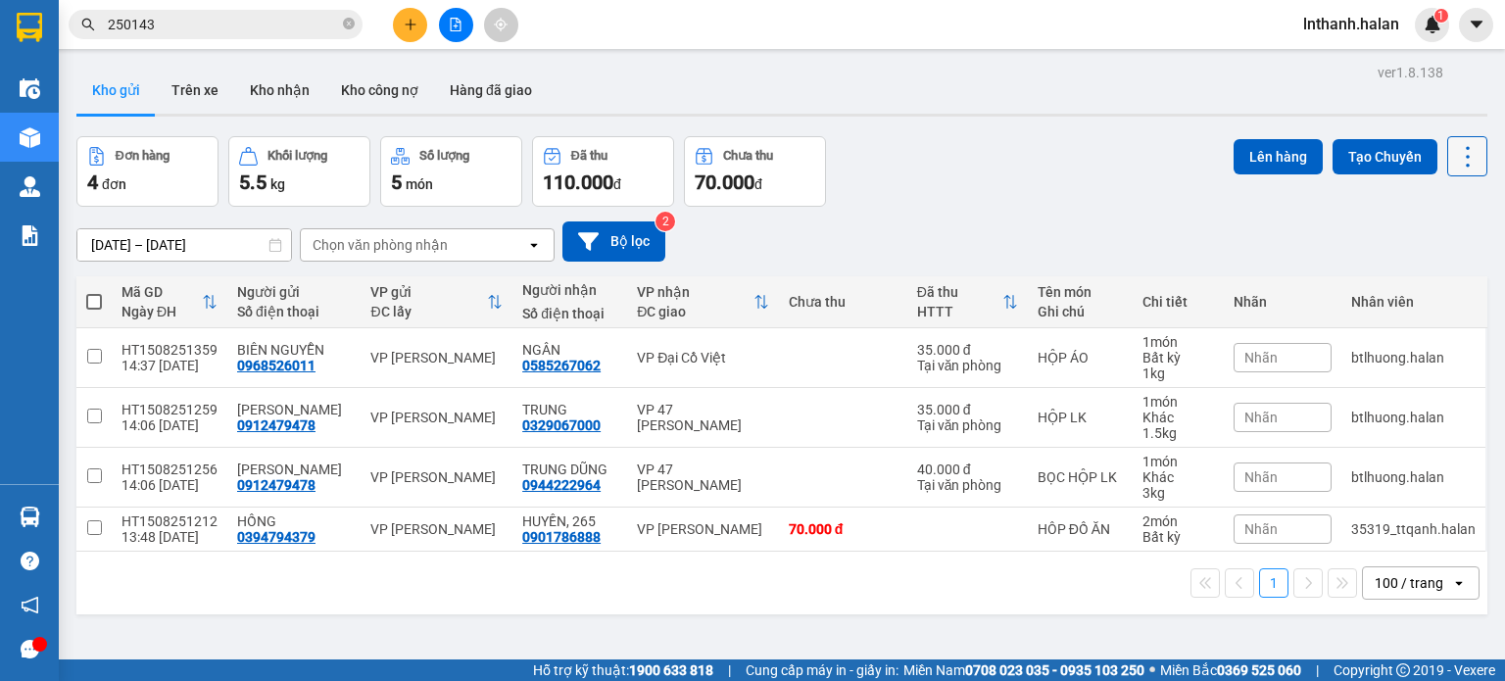
click at [1454, 164] on icon at bounding box center [1467, 156] width 27 height 27
click at [1399, 282] on span "Làm mới" at bounding box center [1425, 279] width 54 height 20
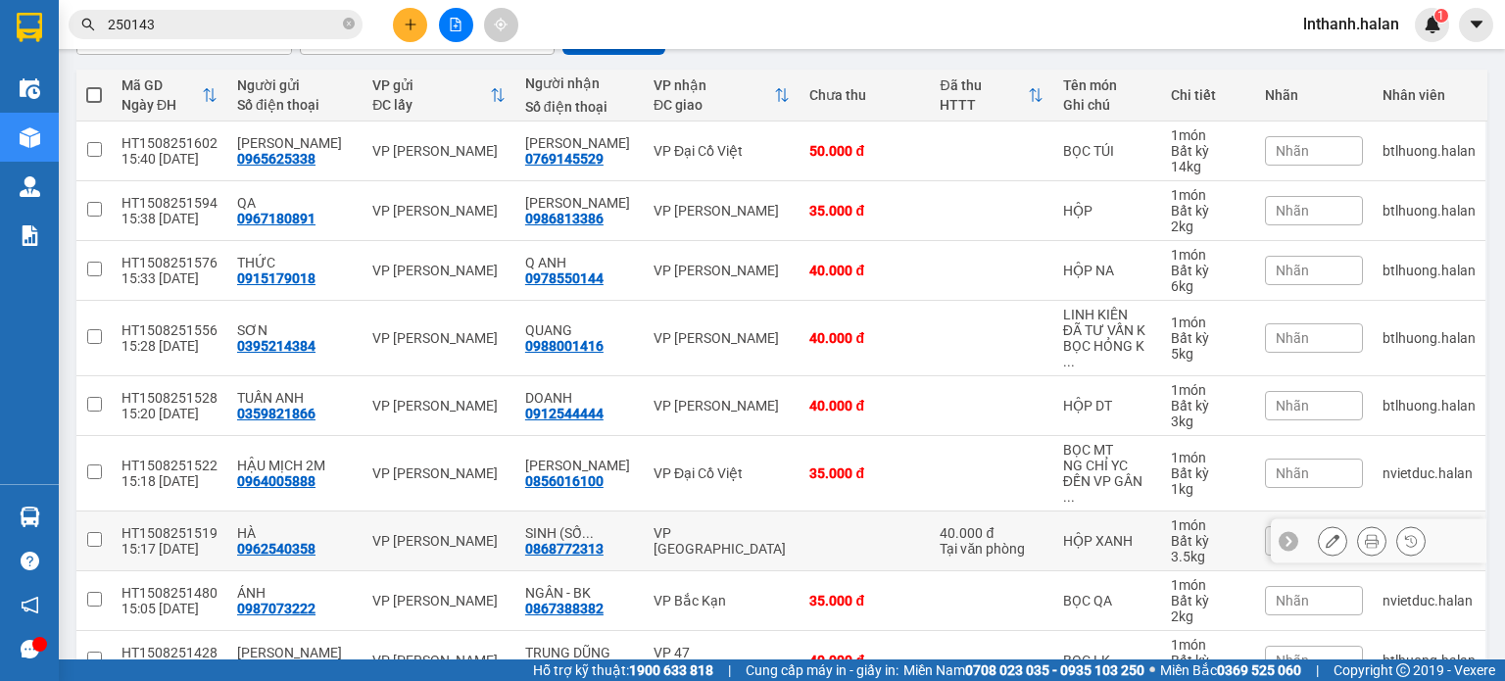
click at [843, 511] on td at bounding box center [865, 541] width 130 height 60
checkbox input "true"
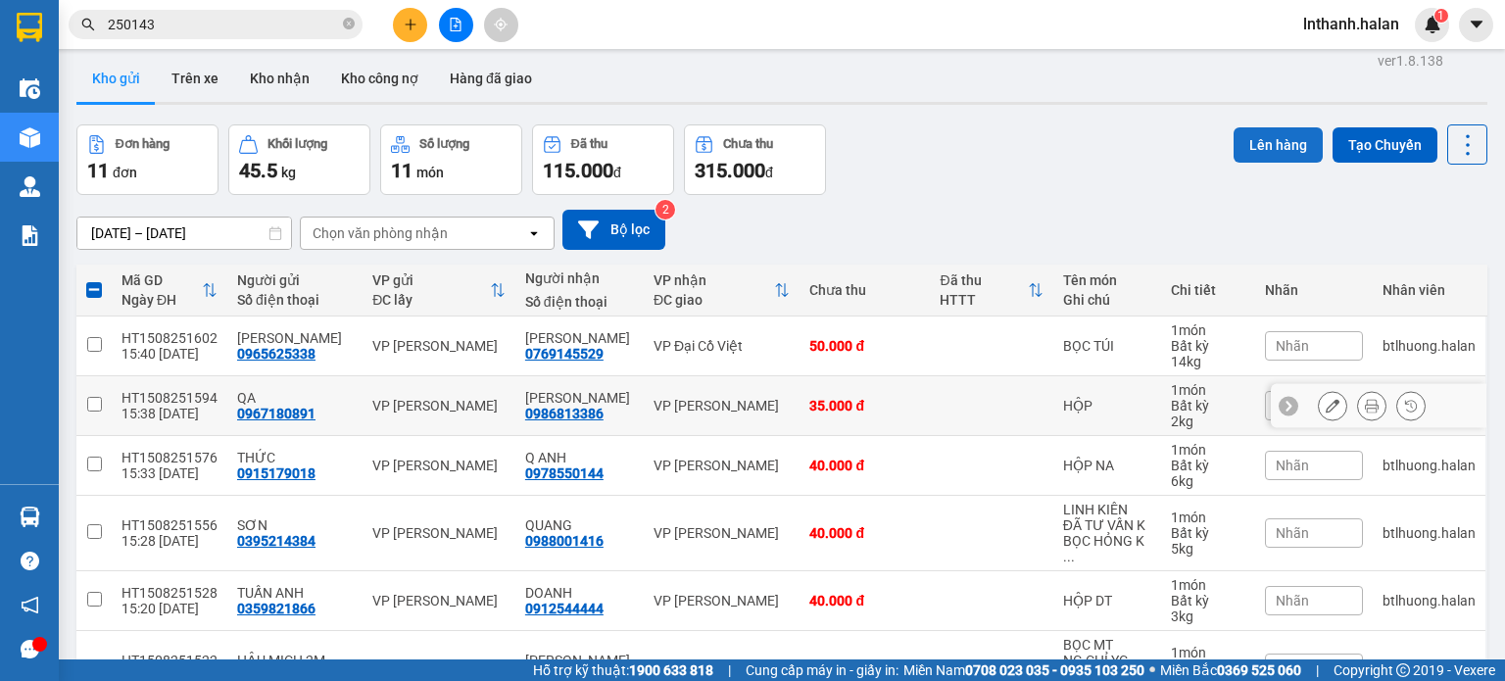
scroll to position [11, 0]
click at [1260, 137] on button "Lên hàng" at bounding box center [1278, 145] width 89 height 35
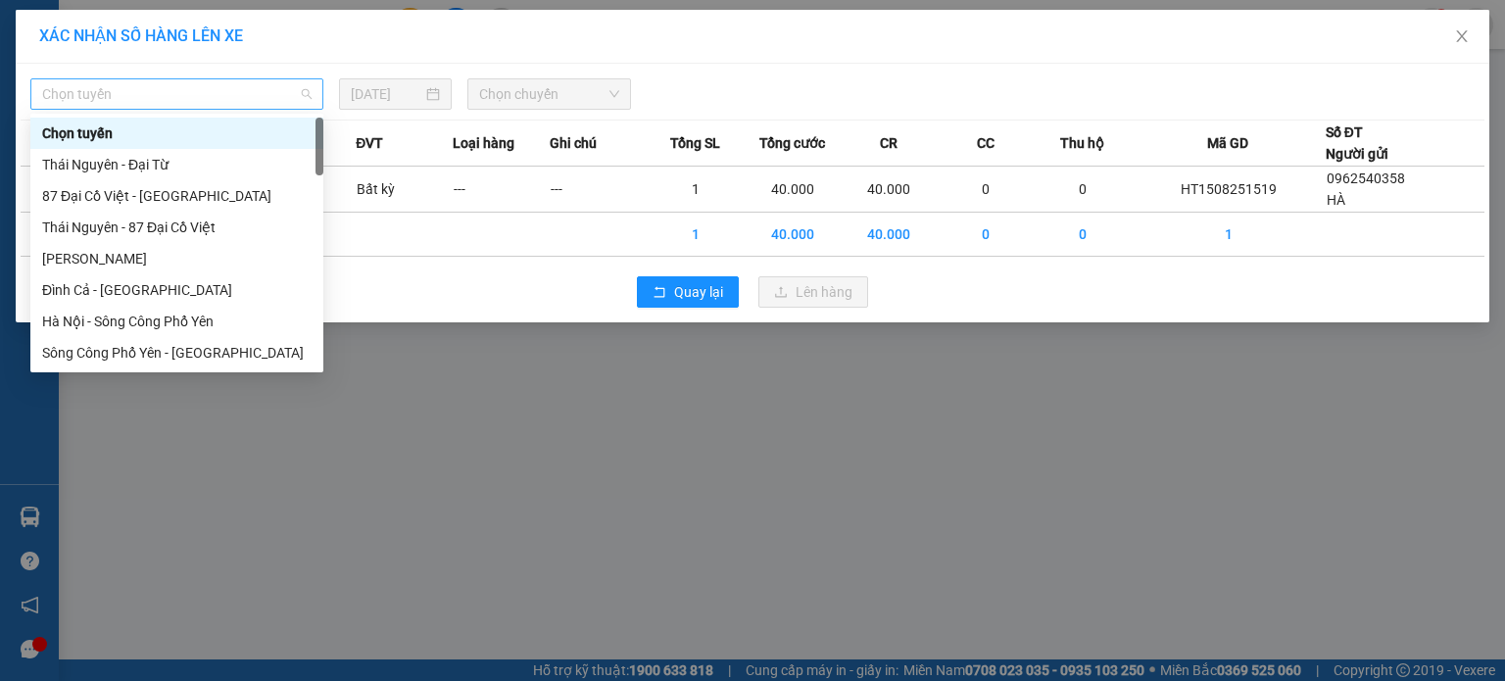
click at [242, 89] on span "Chọn tuyến" at bounding box center [176, 93] width 269 height 29
type input "tq"
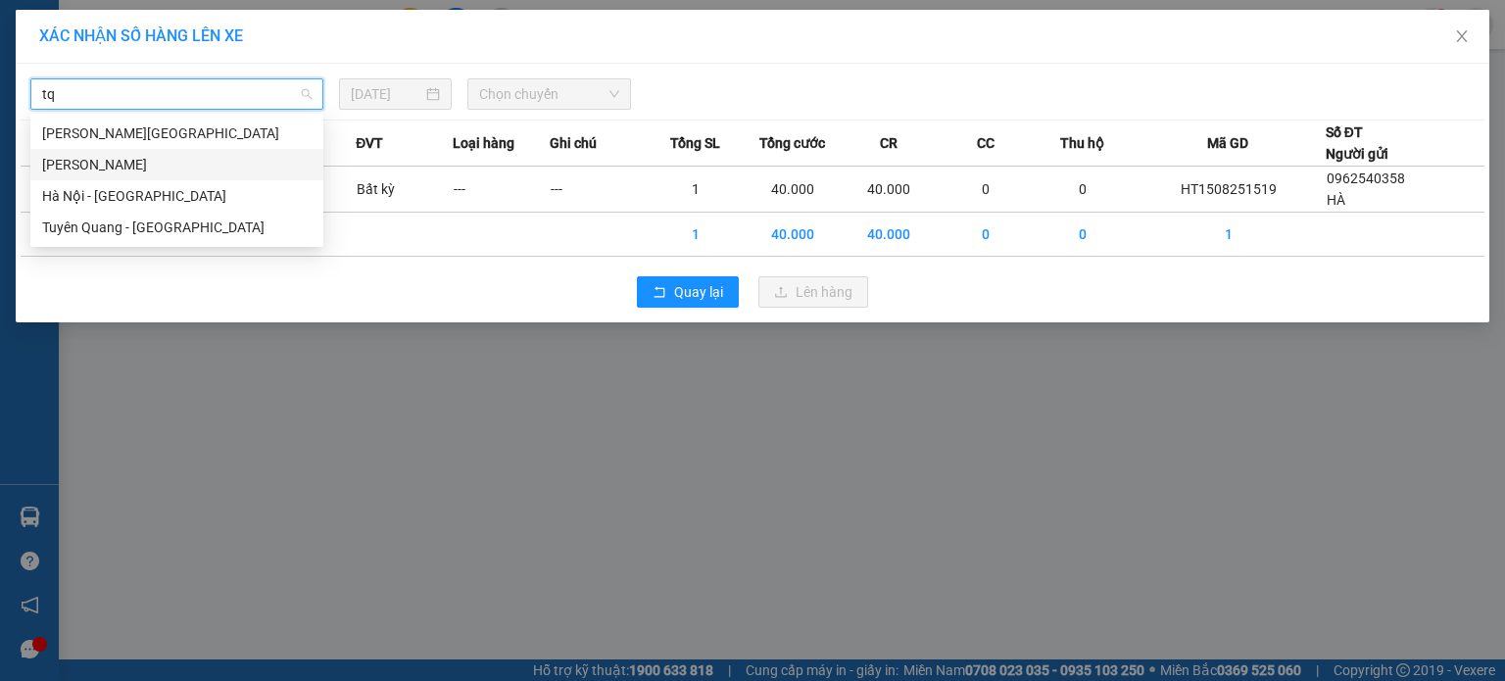
click at [163, 161] on div "[PERSON_NAME]" at bounding box center [176, 165] width 269 height 22
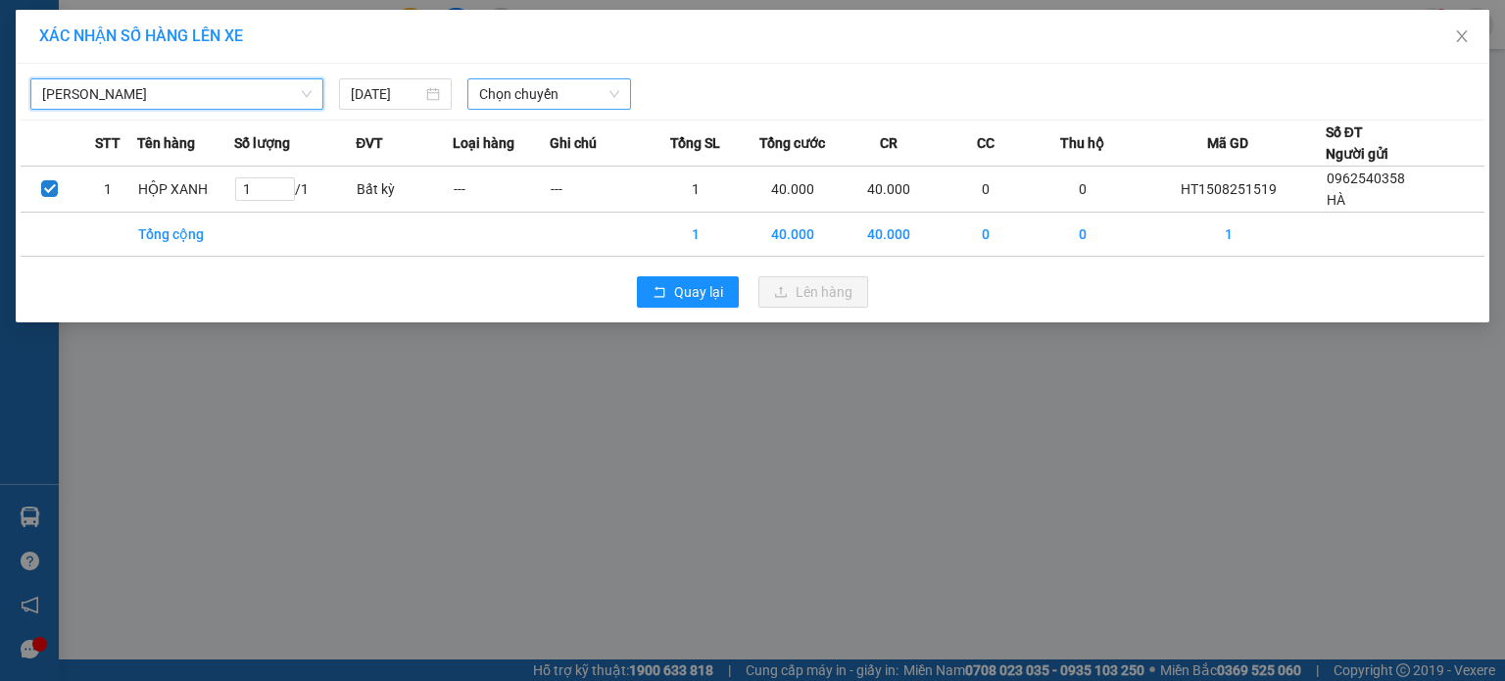
click at [523, 97] on span "Chọn chuyến" at bounding box center [549, 93] width 141 height 29
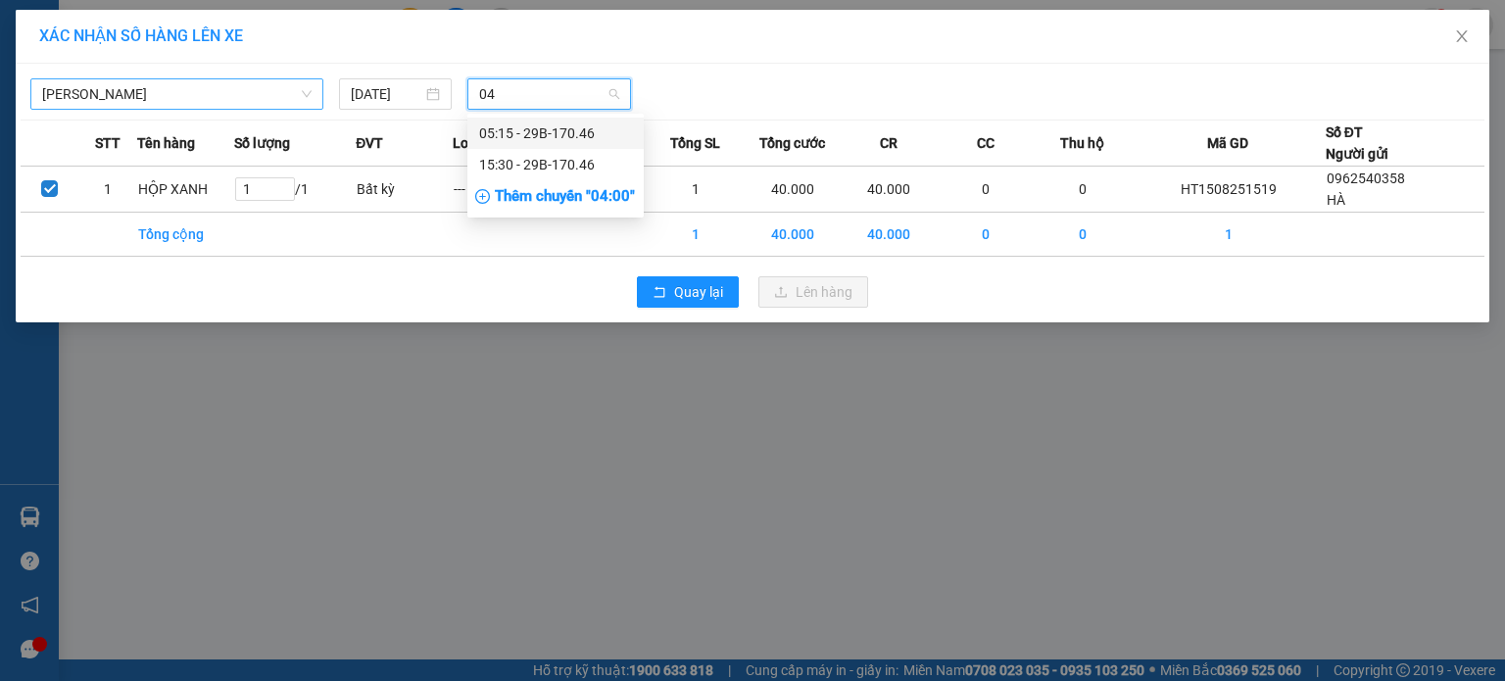
type input "046"
click at [540, 156] on div "15:30 - 29B-170.46" at bounding box center [555, 165] width 153 height 22
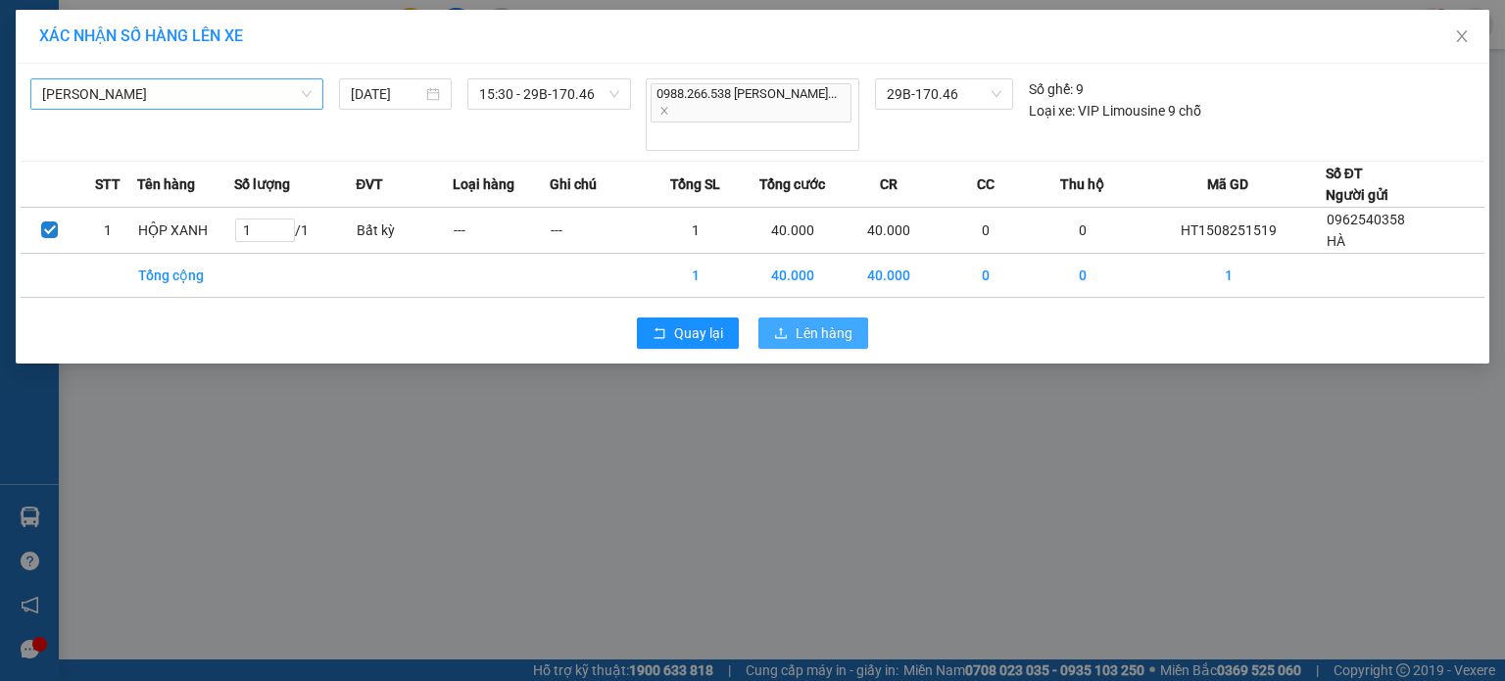
click at [815, 322] on span "Lên hàng" at bounding box center [824, 333] width 57 height 22
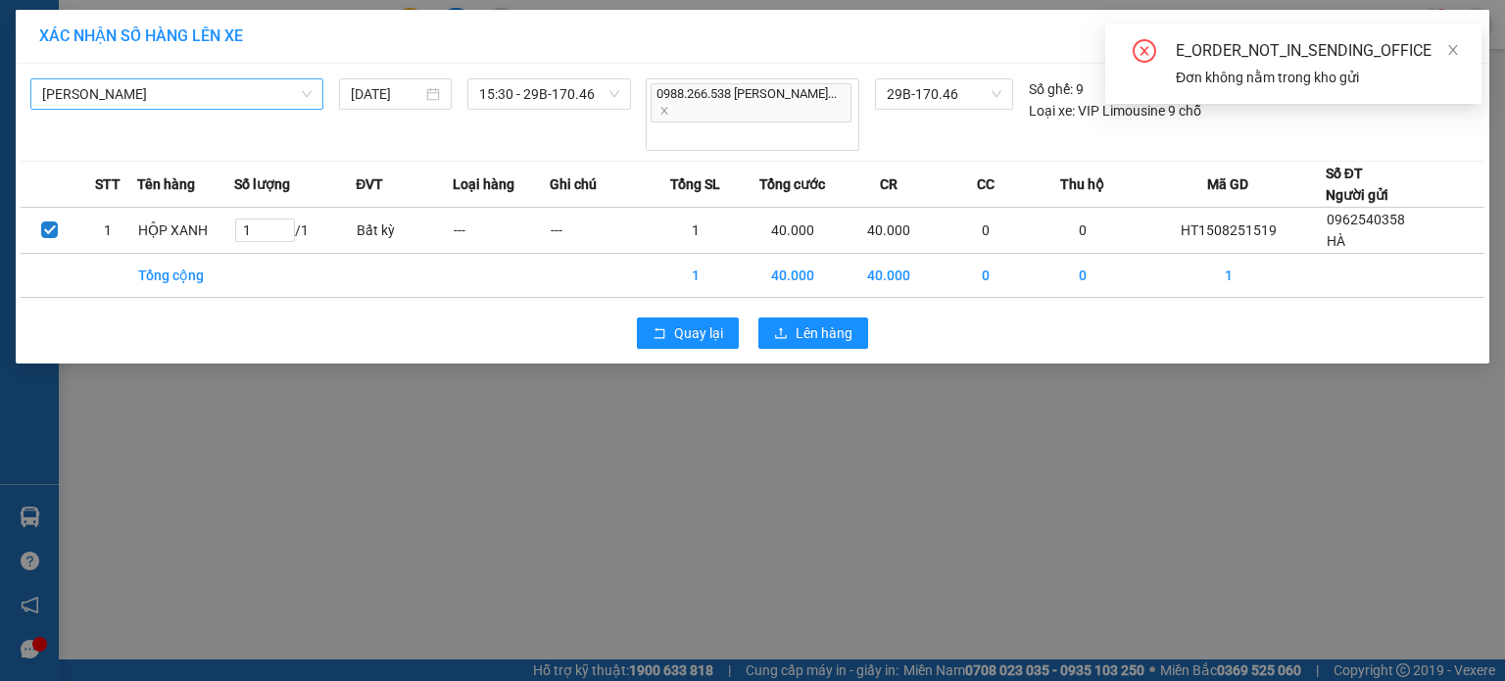
click at [1461, 50] on div "E_ORDER_NOT_IN_SENDING_OFFICE Đơn không nằm trong kho gửi" at bounding box center [1293, 64] width 376 height 80
click at [1457, 50] on icon "close" at bounding box center [1453, 50] width 14 height 14
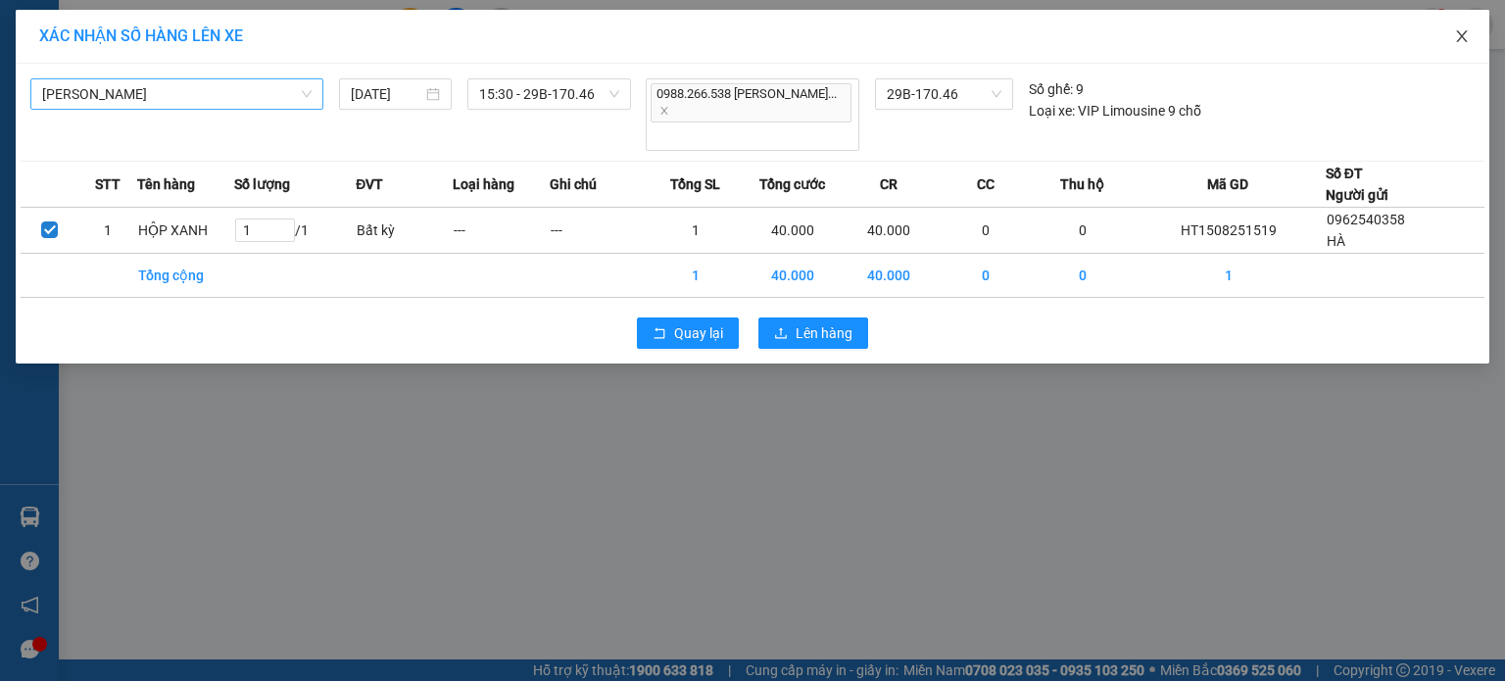
click at [1465, 53] on span "Close" at bounding box center [1461, 37] width 55 height 55
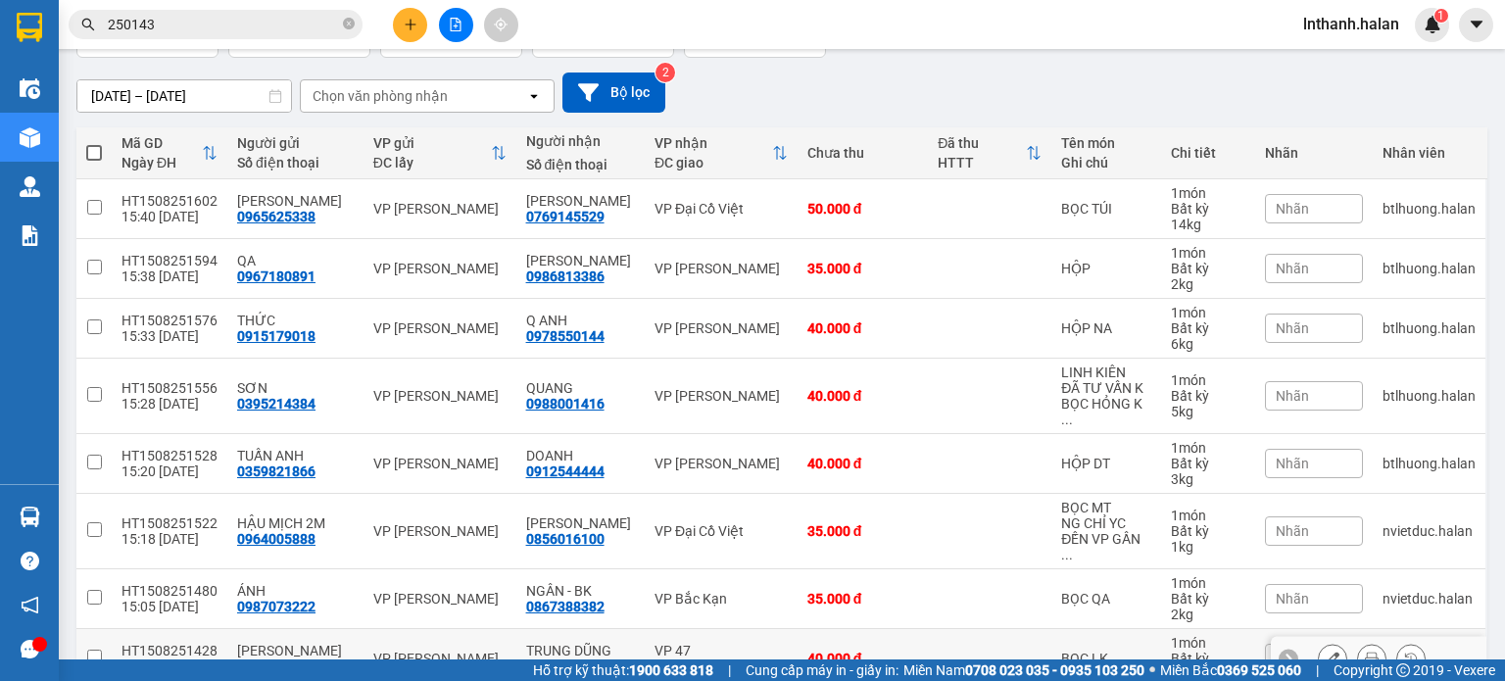
scroll to position [147, 0]
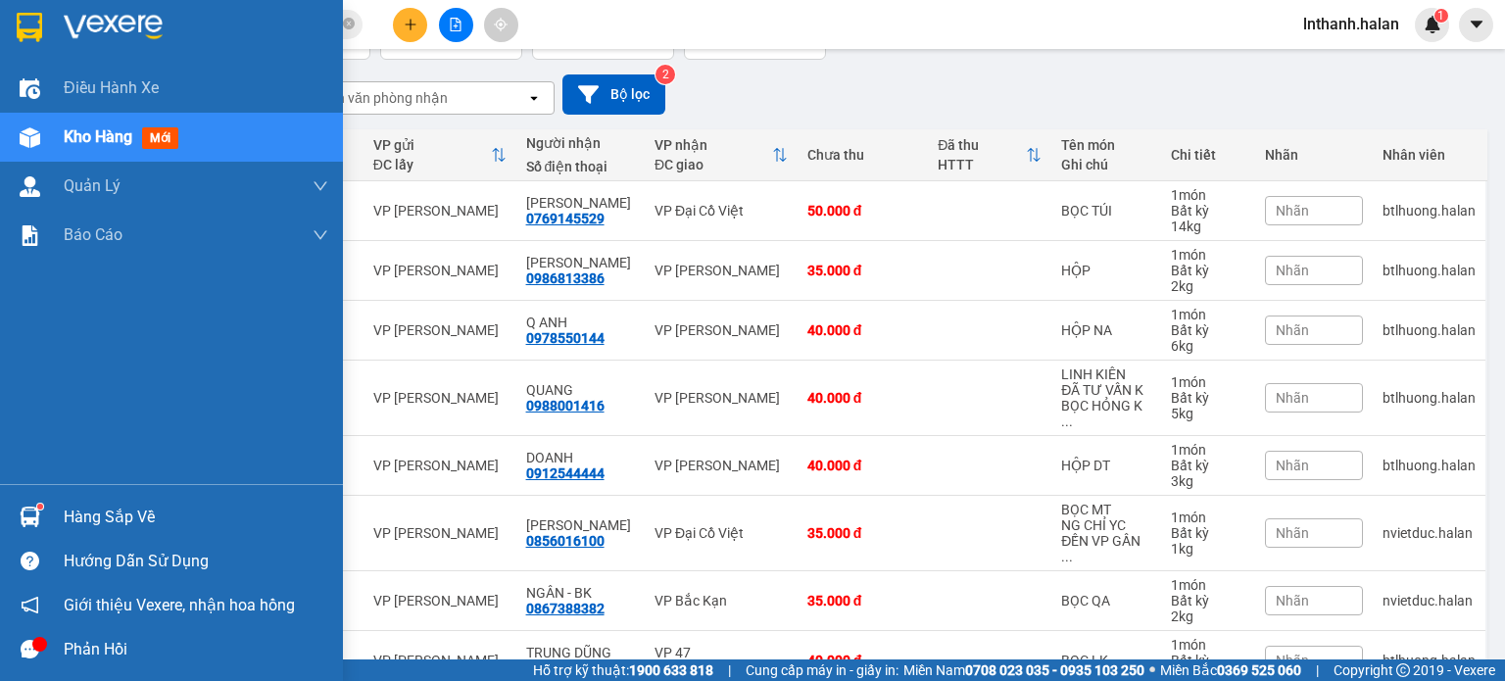
click at [63, 516] on div "Hàng sắp về" at bounding box center [171, 517] width 343 height 44
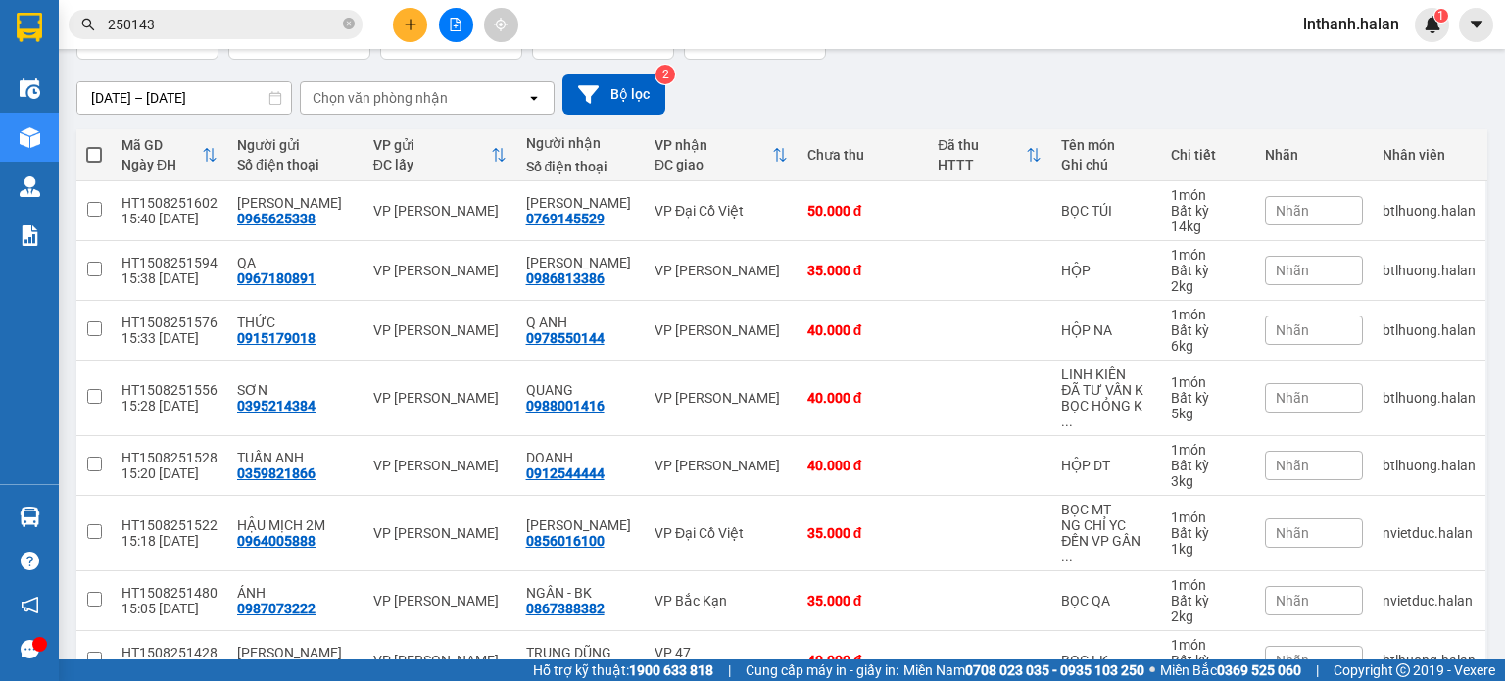
click at [1052, 94] on section "Kết quả tìm kiếm ( 223 ) Bộ lọc Mã ĐH Trạng thái Món hàng Thu hộ Tổng cước Chưa…" at bounding box center [752, 340] width 1505 height 681
click at [223, 19] on input "250143" at bounding box center [223, 25] width 231 height 22
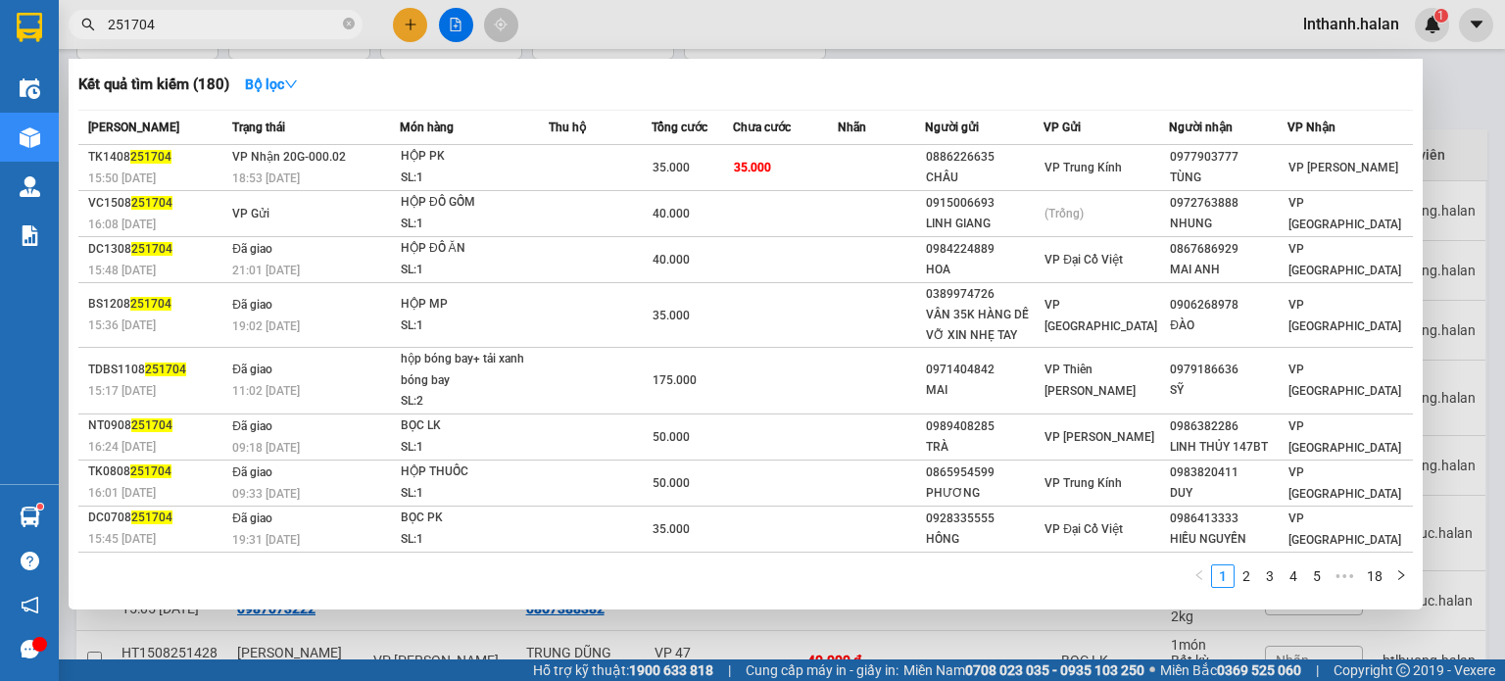
type input "251704"
